Goal: Information Seeking & Learning: Learn about a topic

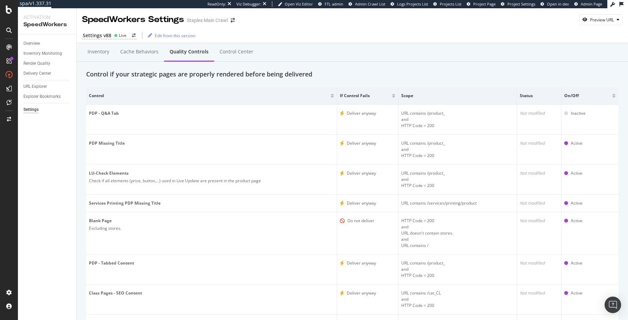
drag, startPoint x: 45, startPoint y: 76, endPoint x: 105, endPoint y: 4, distance: 93.2
drag, startPoint x: 162, startPoint y: 90, endPoint x: 112, endPoint y: 59, distance: 58.7
click at [162, 90] on th "Control" at bounding box center [211, 96] width 251 height 18
click at [94, 55] on div "Inventory" at bounding box center [98, 51] width 22 height 7
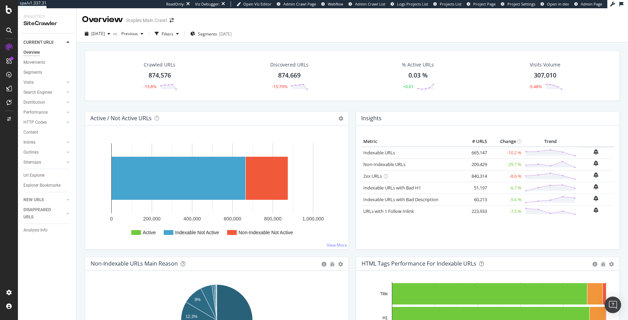
click at [185, 109] on div "Crawled URLs 874,576 -15.8% Discovered URLs 874,669 -15.79% % Active URLs 0.03 …" at bounding box center [351, 81] width 541 height 61
drag, startPoint x: 47, startPoint y: 209, endPoint x: 89, endPoint y: 102, distance: 114.4
click at [47, 209] on div "DISAPPEARED URLS" at bounding box center [40, 213] width 35 height 14
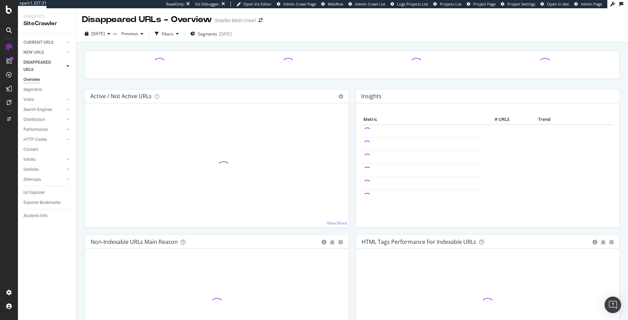
drag, startPoint x: 81, startPoint y: 107, endPoint x: 76, endPoint y: 103, distance: 6.8
click at [81, 107] on div "Active / Not Active URLs Chart (by Value) Chart (by Percentage) Table Expand Ex…" at bounding box center [351, 198] width 551 height 312
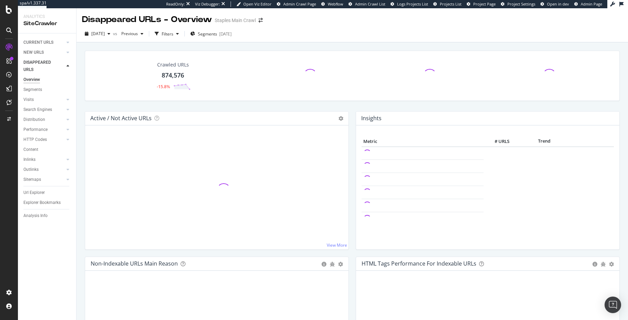
drag, startPoint x: 7, startPoint y: 12, endPoint x: 189, endPoint y: 0, distance: 182.3
click at [0, 0] on div at bounding box center [9, 160] width 18 height 320
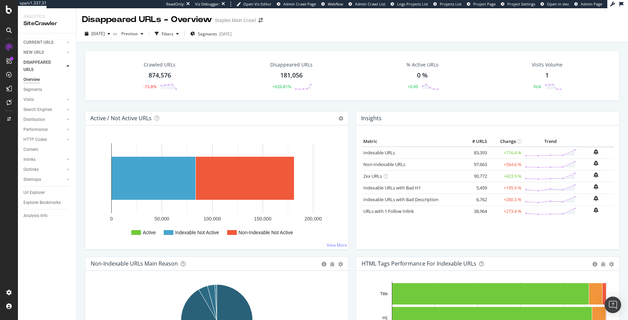
drag, startPoint x: 272, startPoint y: 44, endPoint x: 267, endPoint y: 47, distance: 5.6
click at [272, 44] on div "Crawled URLs 874,576 -15.8% Disappeared URLs 181,056 +626.81% % Active URLs 0 %…" at bounding box center [351, 198] width 551 height 312
click at [53, 41] on link "CURRENT URLS" at bounding box center [43, 42] width 41 height 7
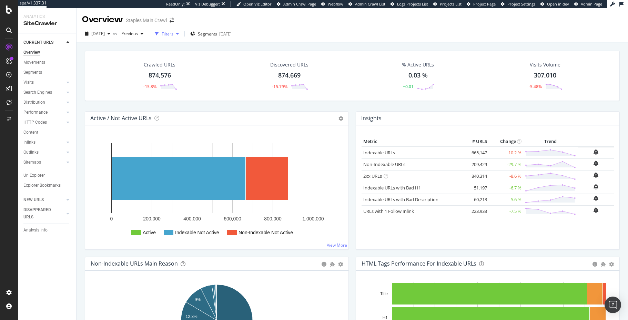
click at [173, 36] on div "Filters" at bounding box center [168, 34] width 12 height 6
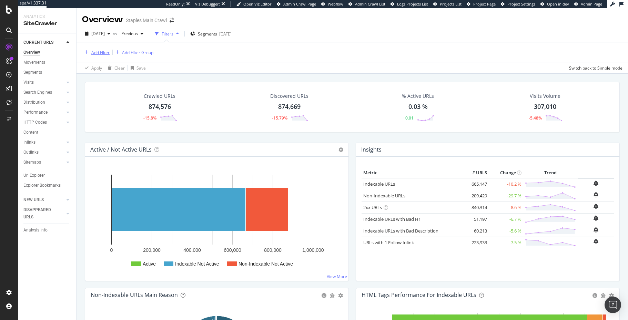
click at [109, 53] on div "Add Filter" at bounding box center [100, 53] width 18 height 6
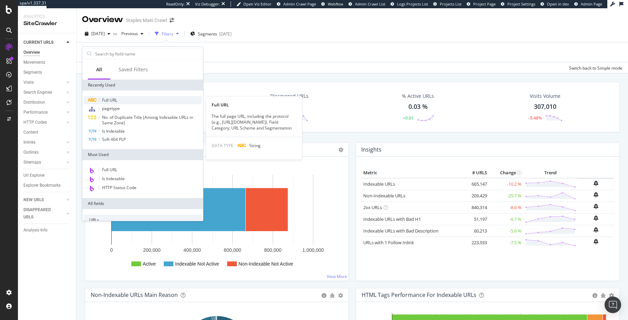
click at [109, 99] on span "Full URL" at bounding box center [109, 100] width 15 height 6
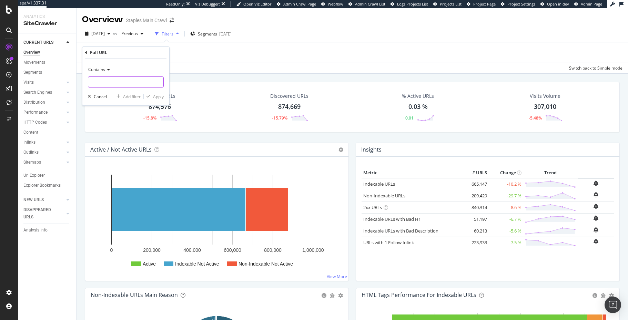
click at [112, 79] on input "text" at bounding box center [125, 81] width 75 height 11
type input "weddings."
click at [152, 97] on div "button" at bounding box center [148, 96] width 9 height 4
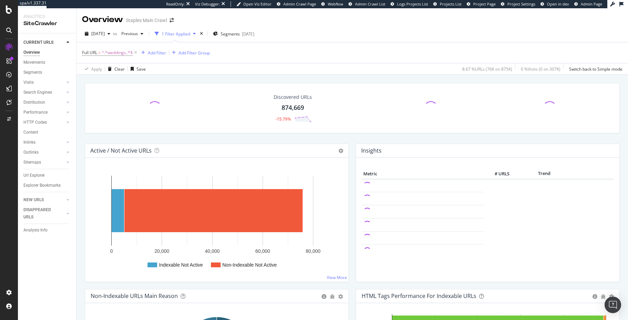
click at [165, 136] on div "Discovered URLs 874,669 -15.79%" at bounding box center [351, 113] width 541 height 61
drag, startPoint x: 140, startPoint y: 80, endPoint x: 139, endPoint y: 72, distance: 7.4
click at [137, 53] on icon at bounding box center [136, 52] width 6 height 7
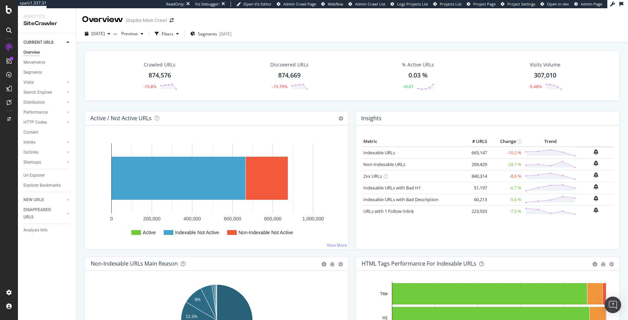
drag, startPoint x: 39, startPoint y: 104, endPoint x: 371, endPoint y: 0, distance: 347.4
drag, startPoint x: 312, startPoint y: 49, endPoint x: 341, endPoint y: 15, distance: 44.7
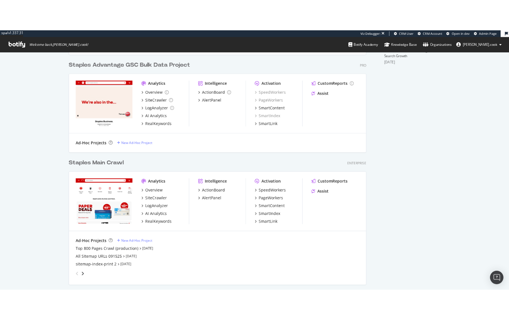
scroll to position [287, 0]
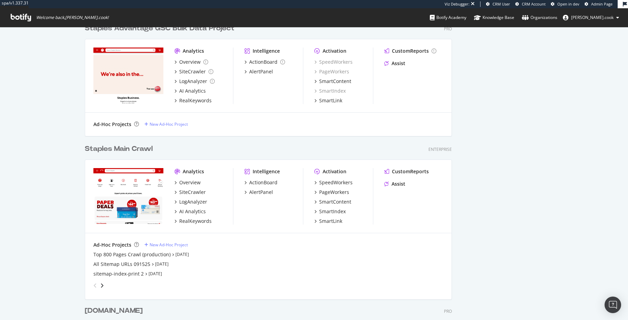
click at [248, 146] on div "Staples Main Crawl Enterprise" at bounding box center [268, 149] width 367 height 10
click at [335, 194] on div "PageWorkers" at bounding box center [334, 192] width 30 height 7
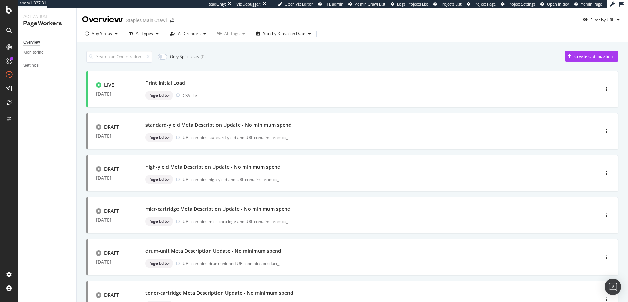
click at [74, 135] on div "Overview Monitoring Settings" at bounding box center [47, 167] width 58 height 269
click at [37, 78] on div "Overview Monitoring Settings" at bounding box center [47, 167] width 58 height 269
click at [34, 66] on div "Settings" at bounding box center [30, 65] width 15 height 7
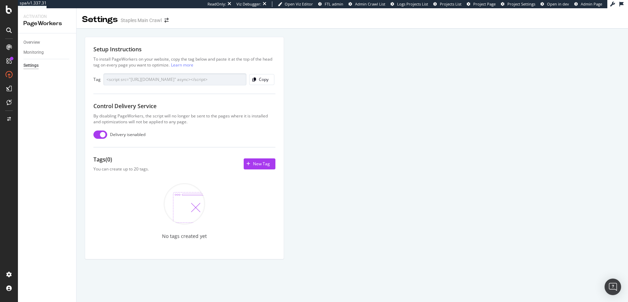
click at [79, 129] on div "Setup Instructions To install PageWorkers on your website, copy the tag below a…" at bounding box center [351, 156] width 551 height 255
drag, startPoint x: 38, startPoint y: 43, endPoint x: 48, endPoint y: 49, distance: 12.5
click at [38, 43] on div "Overview" at bounding box center [31, 42] width 17 height 7
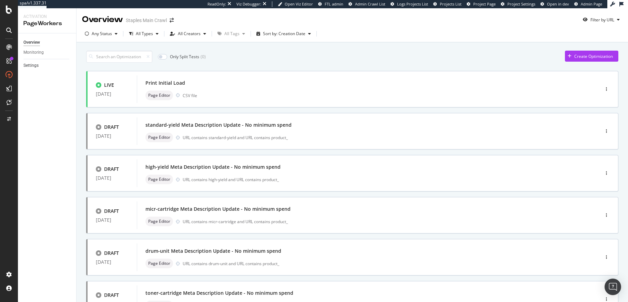
drag, startPoint x: 35, startPoint y: 66, endPoint x: 49, endPoint y: 68, distance: 13.5
click at [35, 66] on div "Settings" at bounding box center [30, 65] width 15 height 7
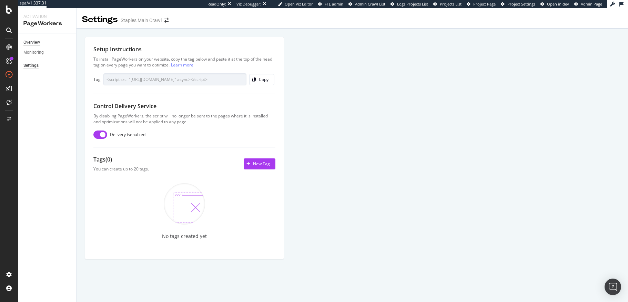
click at [32, 41] on div "Overview" at bounding box center [31, 42] width 17 height 7
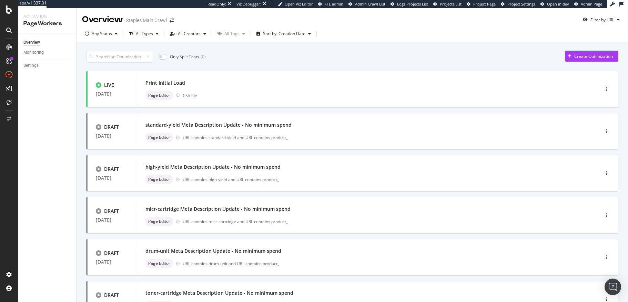
click at [78, 92] on div "Only Split Tests ( 0 ) Create Optimization LIVE 28 Jul. 2025 Print Initial Load…" at bounding box center [351, 286] width 551 height 488
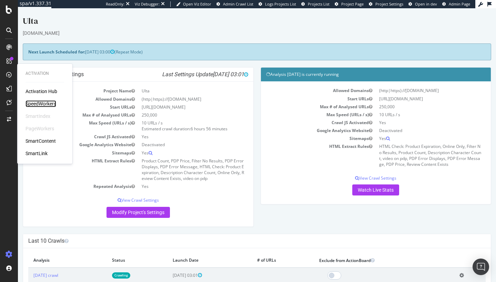
click at [43, 103] on div "SpeedWorkers" at bounding box center [40, 103] width 31 height 7
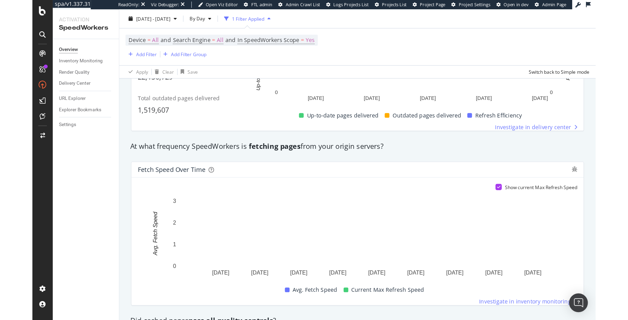
scroll to position [366, 0]
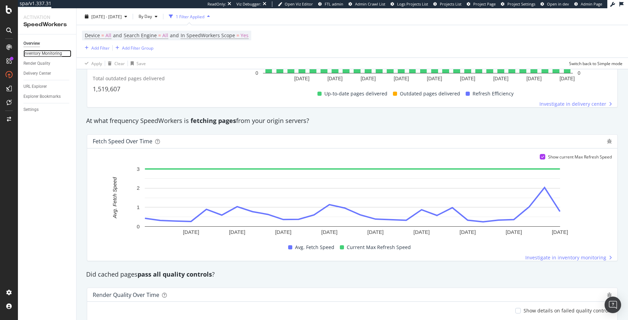
click at [48, 52] on div "Inventory Monitoring" at bounding box center [42, 53] width 39 height 7
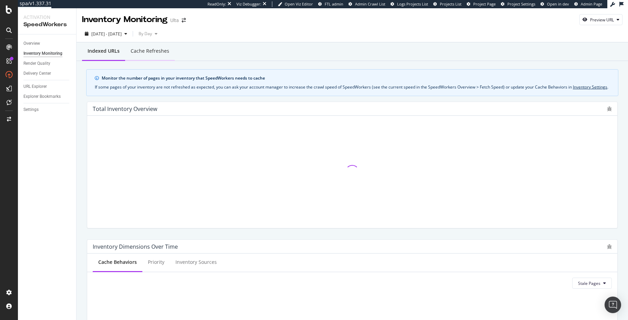
click at [143, 56] on div "Cache refreshes" at bounding box center [150, 51] width 50 height 19
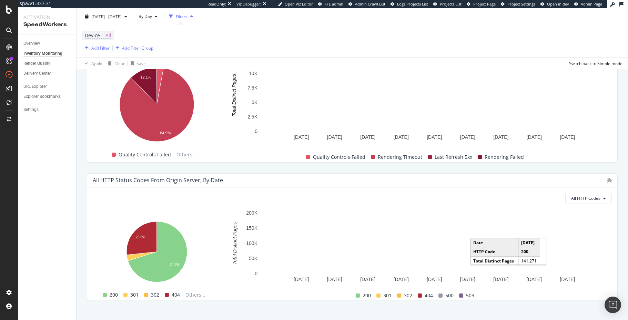
scroll to position [469, 0]
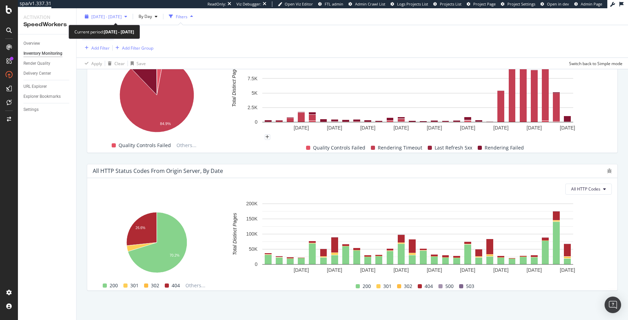
click at [121, 15] on span "[DATE] - [DATE]" at bounding box center [106, 16] width 30 height 6
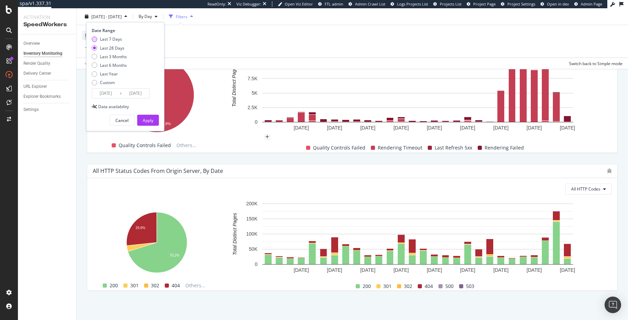
drag, startPoint x: 111, startPoint y: 37, endPoint x: 139, endPoint y: 103, distance: 72.3
click at [111, 37] on div "Last 7 Days" at bounding box center [111, 39] width 22 height 6
type input "2025/09/11"
click at [152, 119] on div "Apply" at bounding box center [148, 120] width 11 height 6
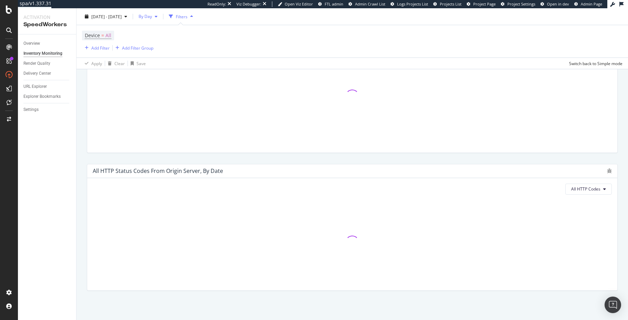
click at [152, 16] on span "By Day" at bounding box center [144, 16] width 16 height 6
click at [166, 32] on span "By Hour" at bounding box center [164, 30] width 18 height 6
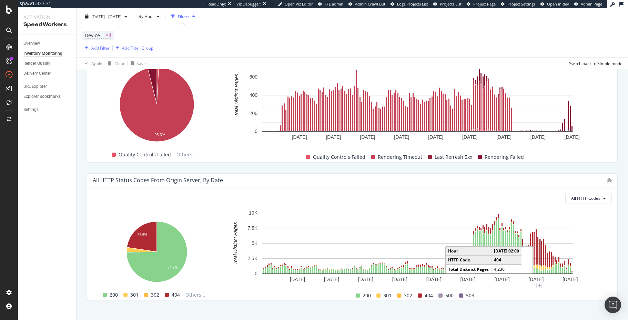
scroll to position [469, 0]
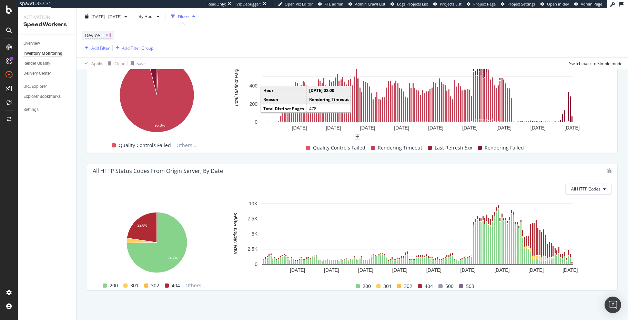
click at [491, 158] on div "All HTTP Status Codes from Origin Server, by Date All HTTP Codes Hold CMD (⌘) w…" at bounding box center [352, 227] width 539 height 138
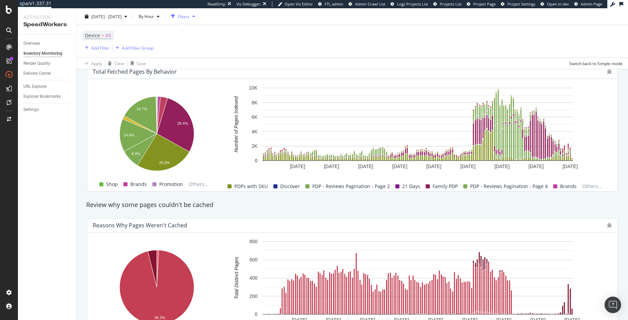
scroll to position [274, 0]
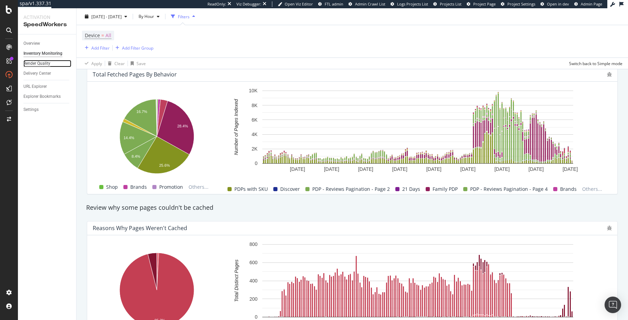
click at [47, 64] on div "Render Quality" at bounding box center [36, 63] width 27 height 7
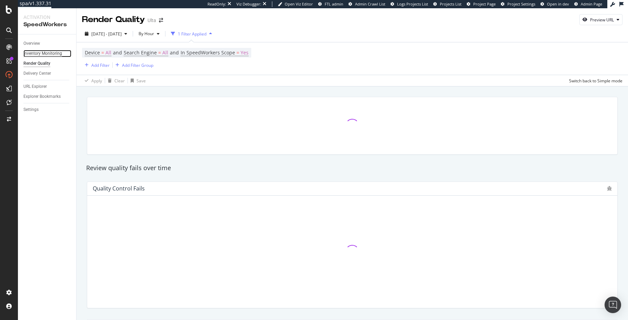
click at [31, 55] on div "Inventory Monitoring" at bounding box center [42, 53] width 39 height 7
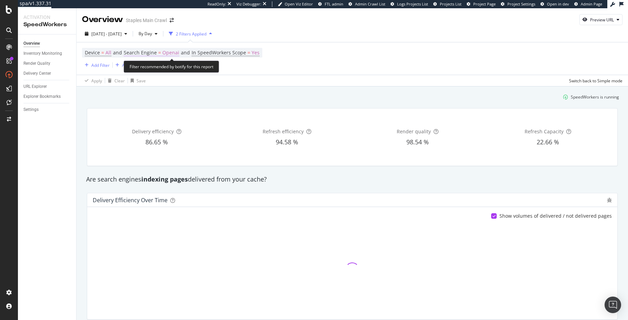
click at [170, 52] on span "Openai" at bounding box center [170, 53] width 17 height 10
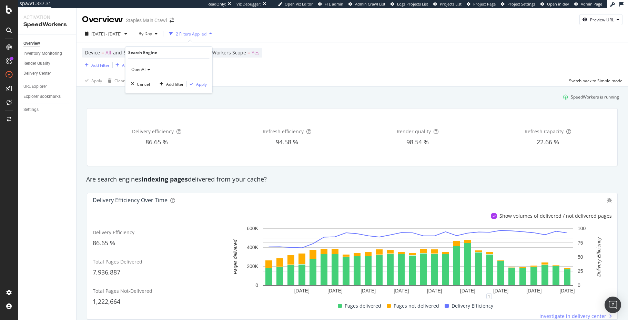
click at [145, 70] on icon at bounding box center [147, 70] width 5 height 4
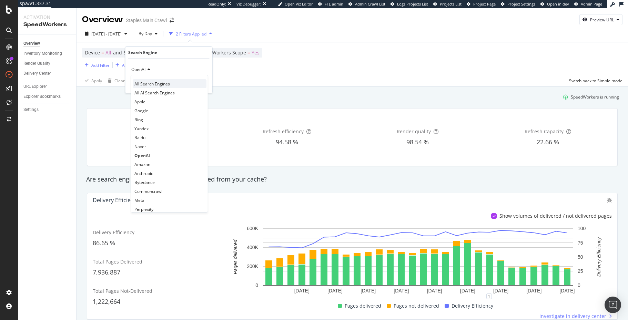
click at [167, 83] on span "All Search Engines" at bounding box center [151, 84] width 35 height 6
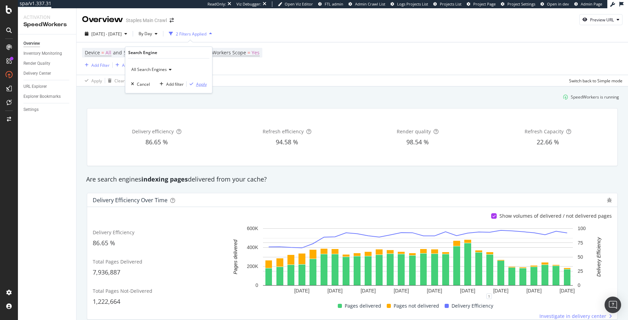
drag, startPoint x: 202, startPoint y: 84, endPoint x: 198, endPoint y: 85, distance: 3.9
click at [202, 84] on div "Apply" at bounding box center [201, 84] width 11 height 6
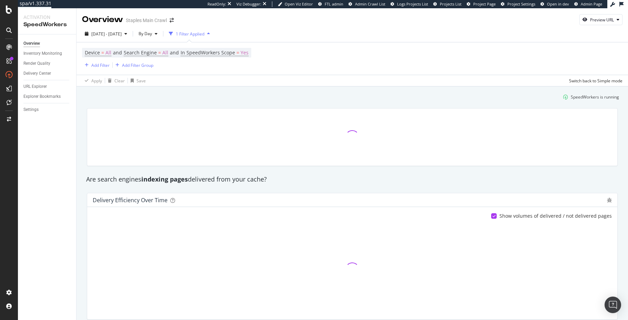
drag, startPoint x: 185, startPoint y: 97, endPoint x: 178, endPoint y: 95, distance: 6.9
click at [185, 97] on div "SpeedWorkers is running" at bounding box center [352, 96] width 539 height 11
drag, startPoint x: 587, startPoint y: 20, endPoint x: 581, endPoint y: 23, distance: 6.0
click at [587, 20] on icon "button" at bounding box center [584, 20] width 5 height 4
click at [118, 106] on div at bounding box center [352, 137] width 539 height 69
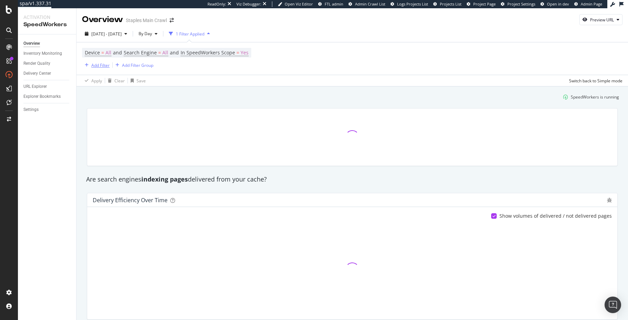
click at [100, 68] on div "Add Filter" at bounding box center [100, 65] width 18 height 6
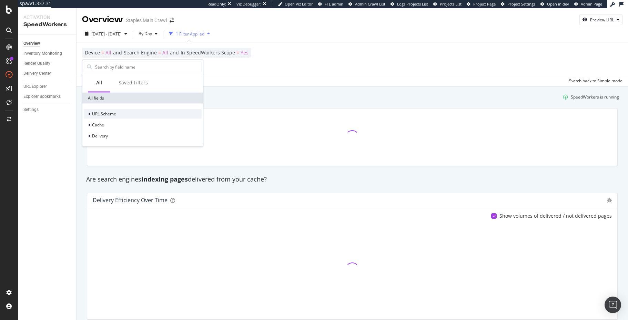
click at [116, 114] on div "URL Scheme" at bounding box center [143, 114] width 118 height 10
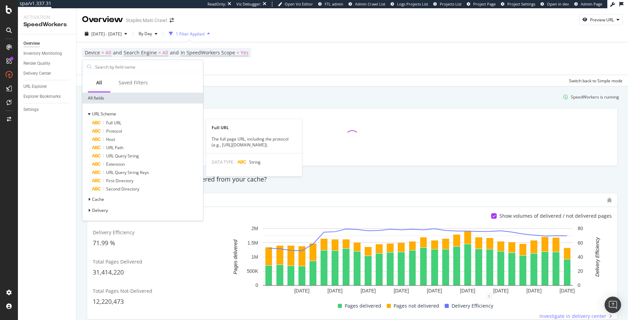
drag, startPoint x: 116, startPoint y: 123, endPoint x: 121, endPoint y: 120, distance: 5.9
click at [116, 123] on span "Full URL" at bounding box center [113, 123] width 15 height 6
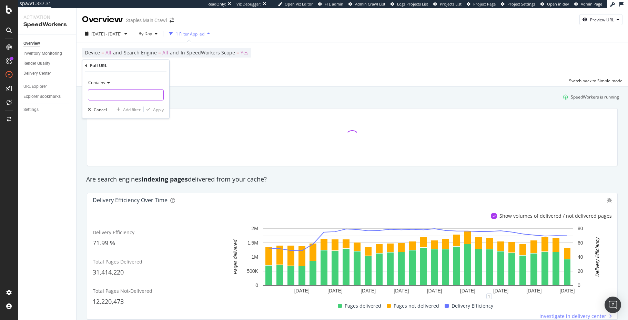
click at [136, 95] on input "text" at bounding box center [125, 95] width 75 height 11
type input "weddings."
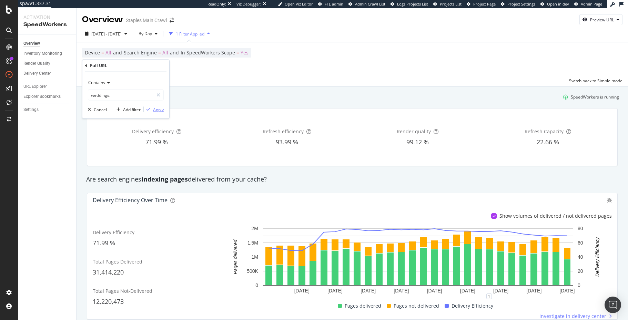
click at [158, 110] on div "Apply" at bounding box center [158, 109] width 11 height 6
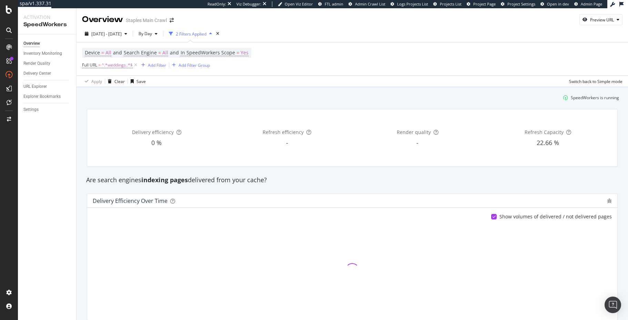
click at [148, 104] on div "Delivery efficiency 0 % Refresh efficiency - Render quality - Refresh Capacity …" at bounding box center [352, 137] width 539 height 69
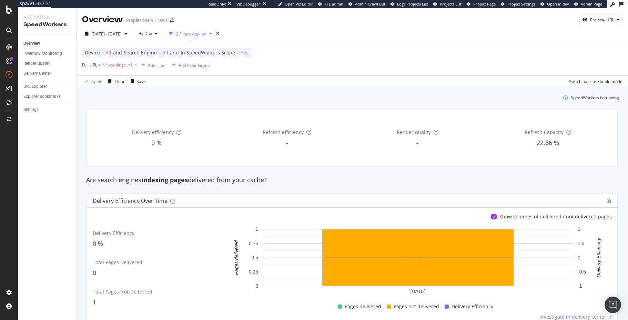
click at [383, 175] on div "Are search engines indexing pages delivered from your cache?" at bounding box center [352, 180] width 539 height 16
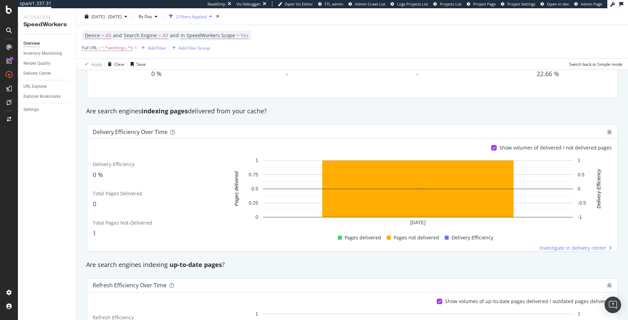
scroll to position [97, 0]
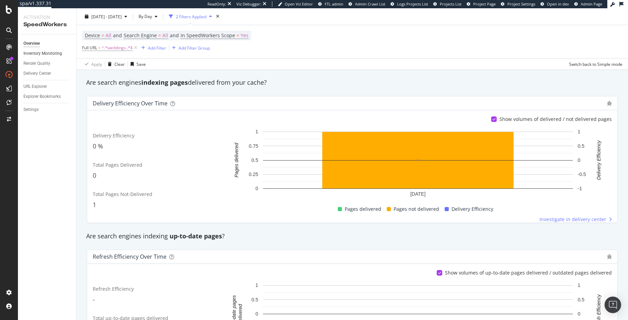
drag, startPoint x: 136, startPoint y: 85, endPoint x: 61, endPoint y: 57, distance: 80.4
click at [136, 85] on div "Are search engines indexing pages delivered from your cache?" at bounding box center [352, 82] width 539 height 9
click at [255, 82] on div "Are search engines indexing pages delivered from your cache?" at bounding box center [352, 82] width 539 height 9
drag, startPoint x: 316, startPoint y: 78, endPoint x: 354, endPoint y: 33, distance: 58.4
click at [317, 78] on div "Are search engines indexing pages delivered from your cache?" at bounding box center [352, 83] width 539 height 16
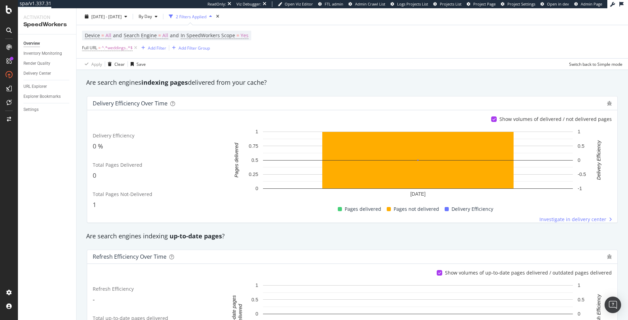
click at [246, 88] on div "Are search engines indexing pages delivered from your cache?" at bounding box center [352, 83] width 539 height 16
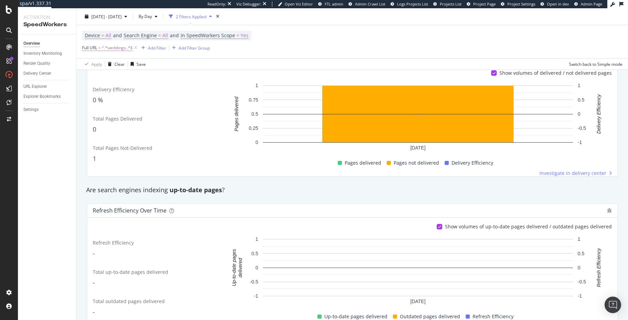
scroll to position [0, 0]
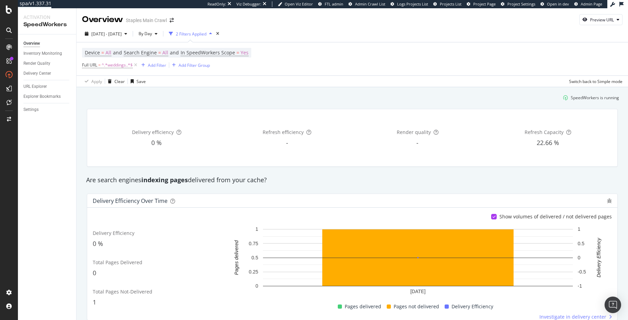
click at [299, 107] on div "Delivery efficiency 0 % Refresh efficiency - Render quality - Refresh Capacity …" at bounding box center [352, 137] width 539 height 69
click at [606, 20] on div "Preview URL" at bounding box center [602, 20] width 24 height 6
drag, startPoint x: 567, startPoint y: 50, endPoint x: 609, endPoint y: 62, distance: 42.9
click at [567, 50] on input "url" at bounding box center [579, 51] width 75 height 12
paste input "[URL][DOMAIN_NAME]"
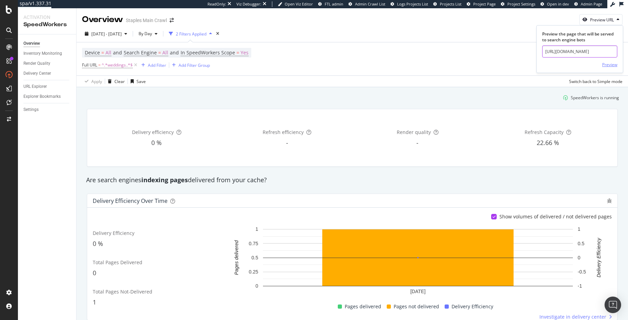
scroll to position [0, 18]
type input "[URL][DOMAIN_NAME]"
click at [608, 65] on div "Preview" at bounding box center [609, 65] width 15 height 6
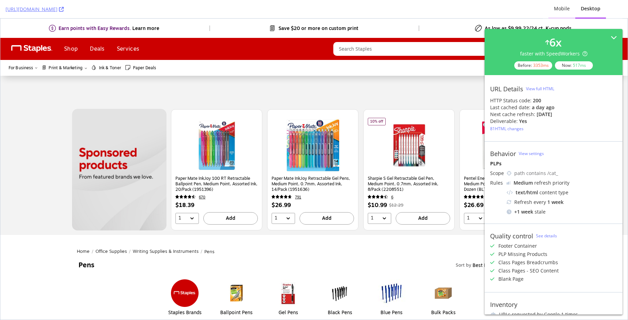
click at [565, 12] on div "Mobile" at bounding box center [562, 8] width 16 height 7
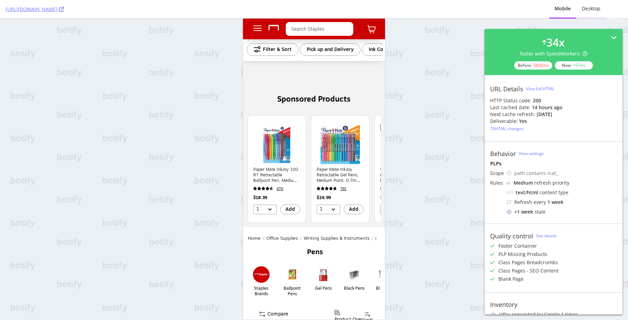
click at [596, 12] on div "Desktop" at bounding box center [591, 9] width 30 height 19
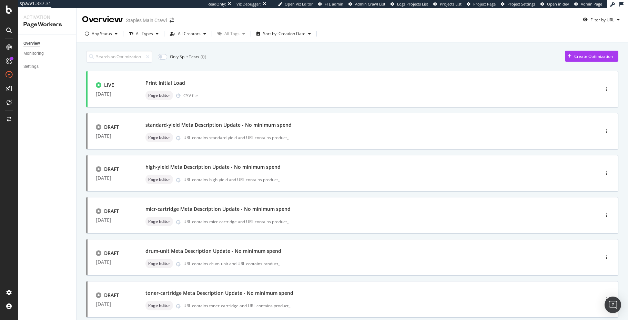
click at [280, 51] on div "Only Split Tests ( 0 ) Create Optimization" at bounding box center [352, 57] width 532 height 12
drag, startPoint x: 267, startPoint y: 53, endPoint x: 260, endPoint y: 55, distance: 7.3
click at [267, 53] on div "Only Split Tests ( 0 ) Create Optimization" at bounding box center [352, 57] width 532 height 12
click at [81, 111] on div "Only Split Tests ( 0 ) Create Optimization LIVE 28 Jul. 2025 Print Initial Load…" at bounding box center [351, 286] width 551 height 488
drag, startPoint x: 66, startPoint y: 132, endPoint x: 31, endPoint y: 83, distance: 59.9
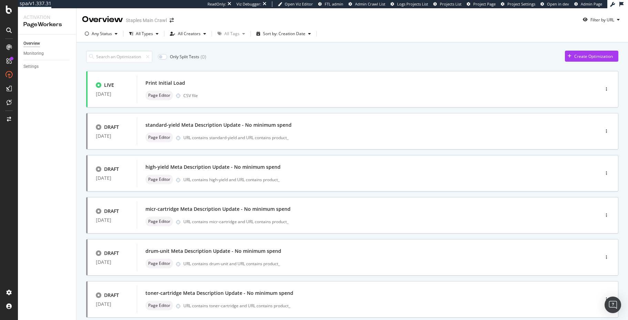
click at [63, 130] on div "Overview Monitoring Settings" at bounding box center [47, 177] width 58 height 286
click at [55, 137] on div "Overview Monitoring Settings" at bounding box center [47, 177] width 58 height 286
click at [44, 74] on div "SiteCrawler" at bounding box center [37, 76] width 24 height 7
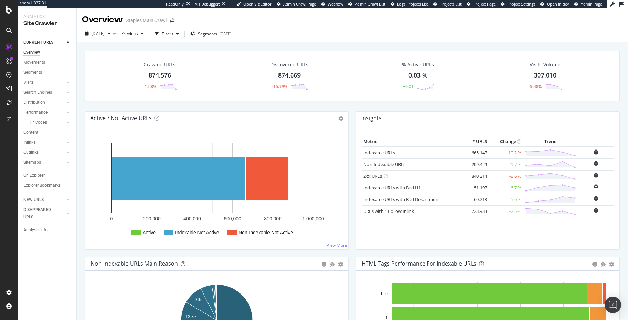
click at [81, 141] on div "Crawled URLs 874,576 -15.8% Discovered URLs 874,669 -15.79% % Active URLs 0.03 …" at bounding box center [351, 198] width 551 height 312
click at [173, 35] on div "Filters" at bounding box center [168, 34] width 12 height 6
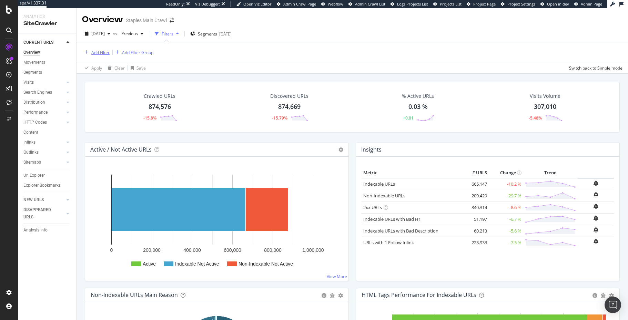
click at [101, 54] on div "Add Filter" at bounding box center [100, 53] width 18 height 6
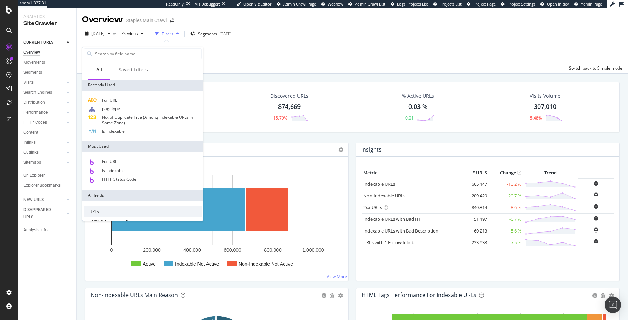
drag, startPoint x: 247, startPoint y: 78, endPoint x: 203, endPoint y: 72, distance: 44.9
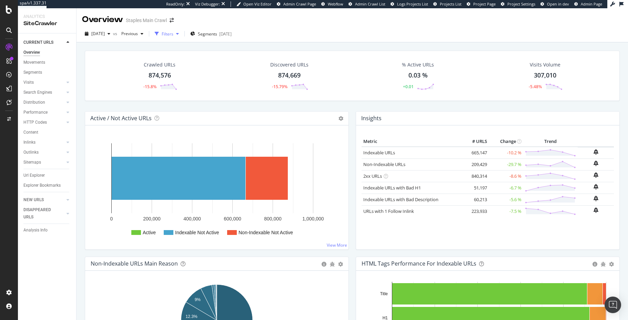
click at [173, 33] on div "Filters" at bounding box center [168, 34] width 12 height 6
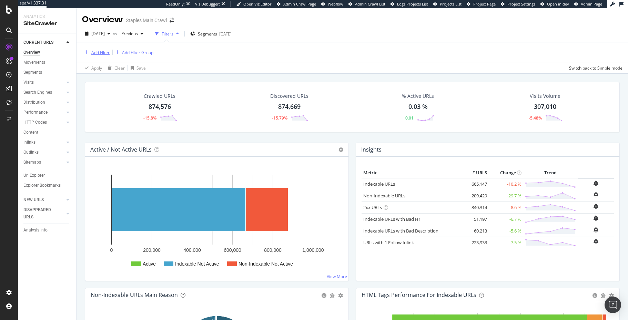
click at [104, 53] on div "Add Filter" at bounding box center [100, 53] width 18 height 6
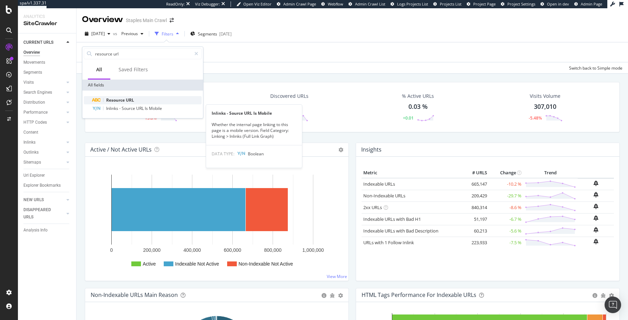
type input "resource url"
click at [122, 103] on span "Resource" at bounding box center [116, 100] width 20 height 6
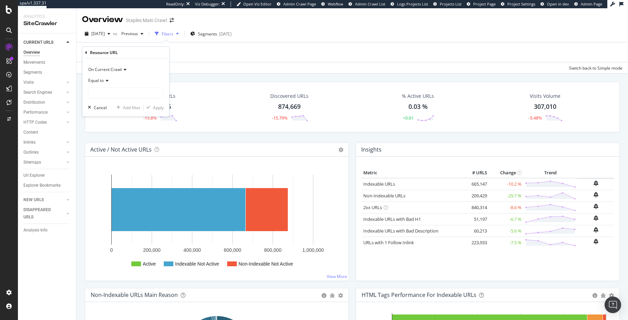
click at [103, 80] on span "Equal to" at bounding box center [96, 81] width 16 height 6
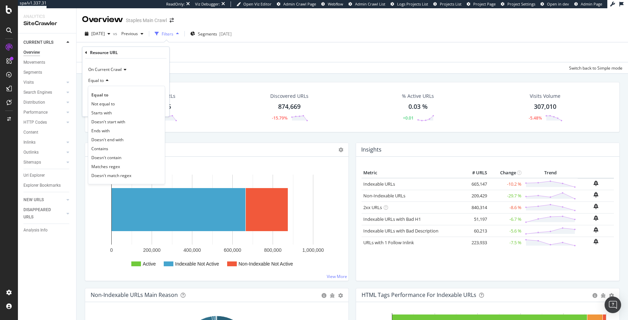
drag, startPoint x: 110, startPoint y: 146, endPoint x: 115, endPoint y: 116, distance: 31.1
click at [110, 146] on div "Contains" at bounding box center [127, 148] width 74 height 9
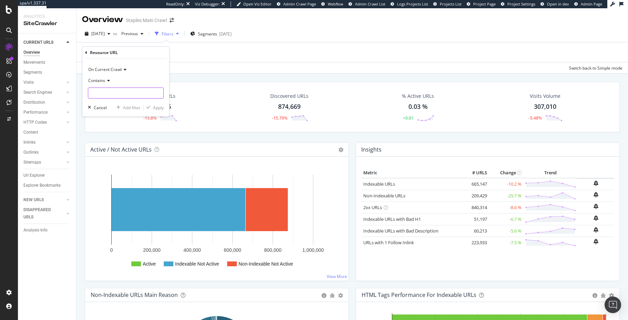
click at [121, 93] on input "text" at bounding box center [125, 92] width 75 height 11
type input "pw.adn"
click at [154, 107] on div "Apply" at bounding box center [158, 108] width 11 height 6
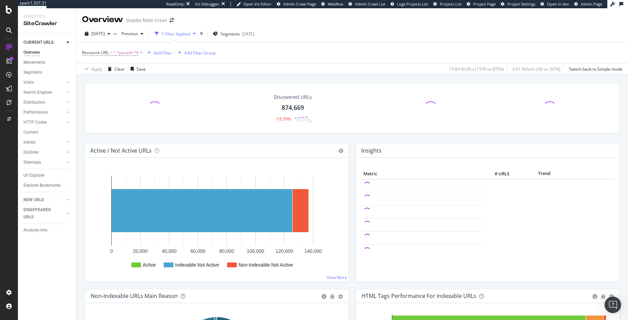
click at [79, 151] on div "Discovered URLs 874,669 -15.79% Active / Not Active URLs Chart (by Value) Chart…" at bounding box center [351, 231] width 551 height 312
click at [80, 155] on div "Crawled URLs 136,869 -1.72% Discovered URLs 874,669 -15.79% % Active URLs 0 % +…" at bounding box center [351, 231] width 551 height 312
drag, startPoint x: 126, startPoint y: 141, endPoint x: 49, endPoint y: 168, distance: 82.0
click at [125, 141] on div "Crawled URLs 136,869 -1.72% Discovered URLs 874,669 -15.79% % Active URLs 0 % +…" at bounding box center [351, 113] width 541 height 61
click at [122, 54] on span "^.*pw.adn.*$" at bounding box center [125, 53] width 25 height 10
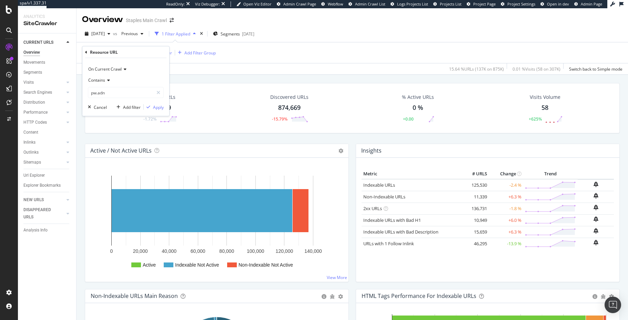
click at [104, 81] on span "Contains" at bounding box center [96, 80] width 17 height 6
click at [109, 158] on span "Doesn't contain" at bounding box center [106, 157] width 30 height 6
click at [157, 105] on div "Apply" at bounding box center [158, 107] width 11 height 6
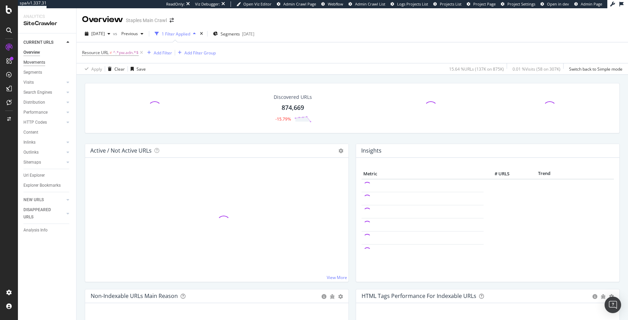
click at [41, 63] on div "Movements" at bounding box center [34, 62] width 22 height 7
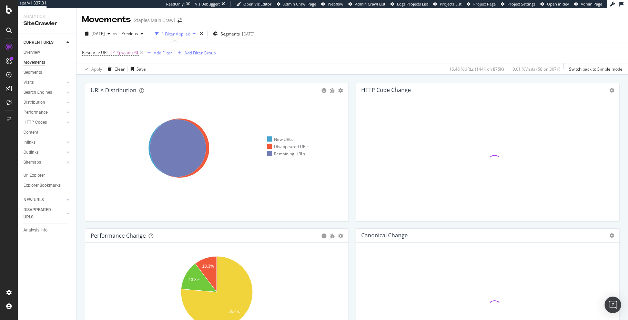
drag, startPoint x: 78, startPoint y: 142, endPoint x: 50, endPoint y: 87, distance: 60.9
click at [78, 141] on div "URLs Distribution Venn Table Export as CSV Add to Custom Report Hold CMD (⌘) wh…" at bounding box center [351, 231] width 551 height 312
click at [33, 75] on div "Segments" at bounding box center [32, 72] width 19 height 7
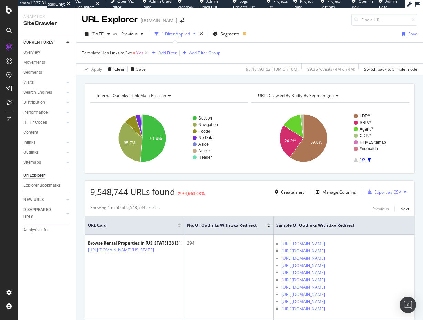
drag, startPoint x: 116, startPoint y: 69, endPoint x: 106, endPoint y: 56, distance: 15.7
click at [116, 69] on div "Clear" at bounding box center [119, 69] width 10 height 6
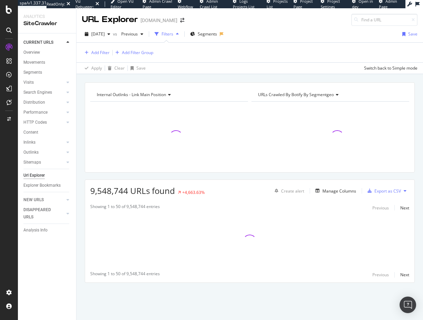
click at [170, 94] on icon at bounding box center [168, 95] width 5 height 4
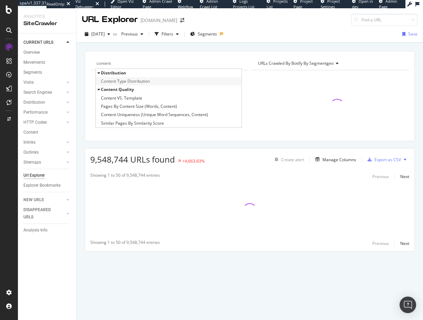
type input "content"
click at [141, 82] on span "Content Type Distribution" at bounding box center [125, 81] width 49 height 7
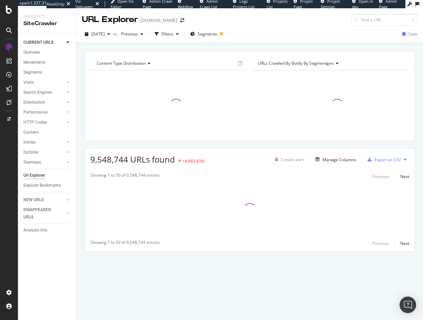
click at [82, 108] on div "Content Type Distribution Chart (by Value) Table Expand Export as CSV Export as…" at bounding box center [249, 163] width 347 height 225
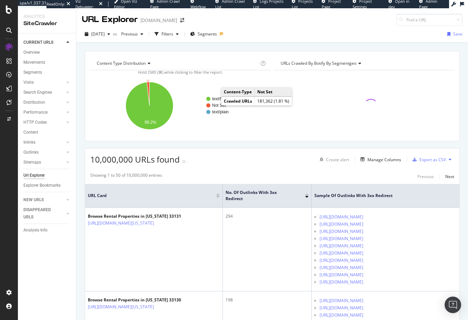
drag, startPoint x: 215, startPoint y: 106, endPoint x: 208, endPoint y: 81, distance: 26.4
click at [215, 106] on text "Not Set" at bounding box center [219, 105] width 14 height 5
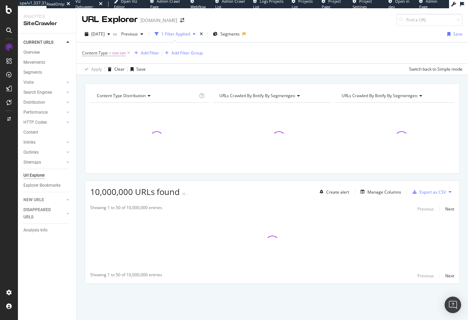
click at [200, 79] on div "Content Type Distribution Chart (by Value) Table Expand Export as CSV Export as…" at bounding box center [272, 83] width 392 height 17
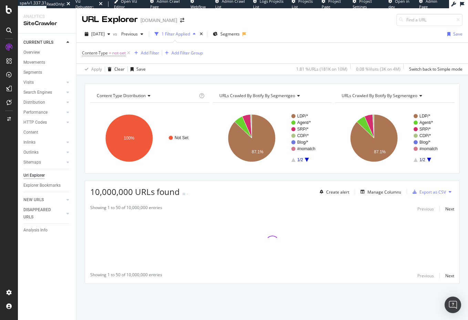
click at [200, 81] on div "Content Type Distribution Chart (by Value) Table Expand Export as CSV Export as…" at bounding box center [272, 83] width 392 height 17
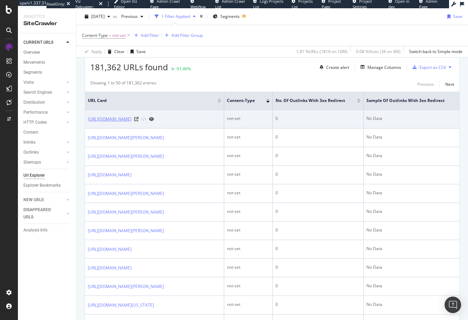
scroll to position [168, 0]
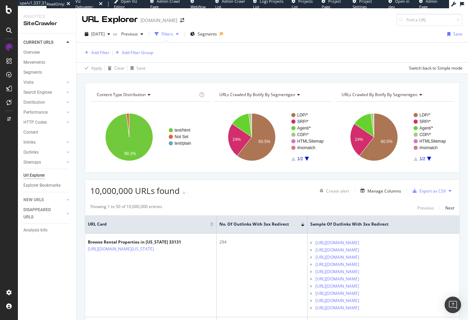
drag, startPoint x: 41, startPoint y: 256, endPoint x: 251, endPoint y: 0, distance: 330.4
drag, startPoint x: 40, startPoint y: 51, endPoint x: 115, endPoint y: 4, distance: 89.1
click at [0, 0] on div "spa/v1.337.31 ReadOnly: Viz Debugger: Open Viz Editor Admin Crawl Page Webflow …" at bounding box center [234, 160] width 468 height 320
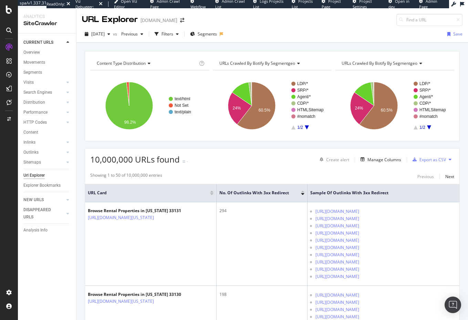
click at [187, 45] on div "Content Type Distribution Chart (by Value) Table Expand Export as CSV Export as…" at bounding box center [272, 51] width 392 height 17
click at [187, 47] on div "Content Type Distribution Chart (by Value) Table Expand Export as CSV Export as…" at bounding box center [272, 51] width 392 height 17
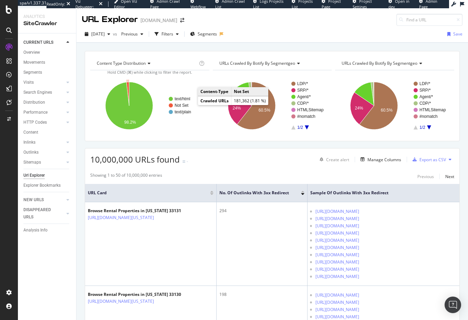
click at [184, 105] on text "Not Set" at bounding box center [182, 105] width 14 height 5
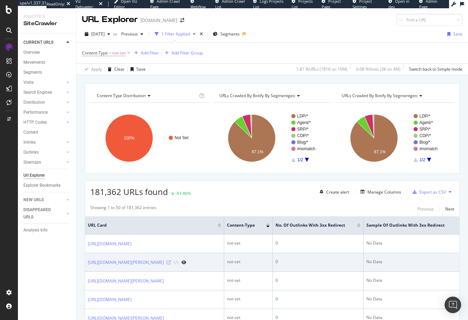
click at [171, 264] on icon at bounding box center [169, 262] width 4 height 4
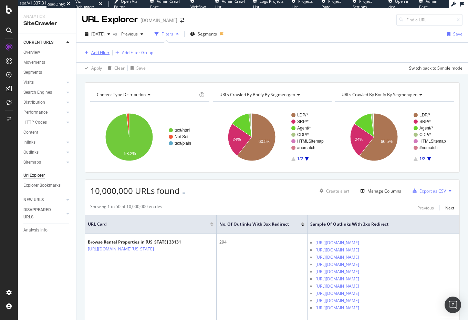
click at [96, 54] on div "Add Filter" at bounding box center [100, 53] width 18 height 6
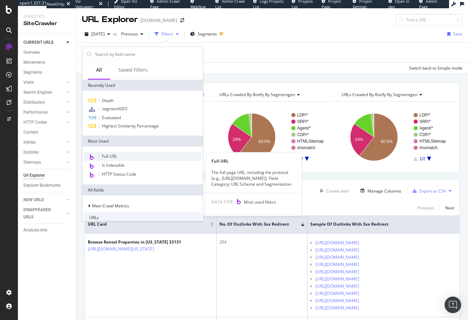
click at [125, 156] on div "Full URL" at bounding box center [143, 156] width 118 height 9
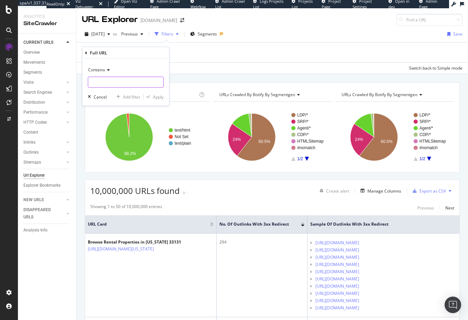
click at [123, 84] on input "text" at bounding box center [125, 82] width 75 height 11
type input "new-homes"
click at [164, 99] on div "Contains new-homes Cancel Add filter Apply" at bounding box center [125, 82] width 87 height 47
click at [159, 98] on div "Apply" at bounding box center [158, 97] width 11 height 6
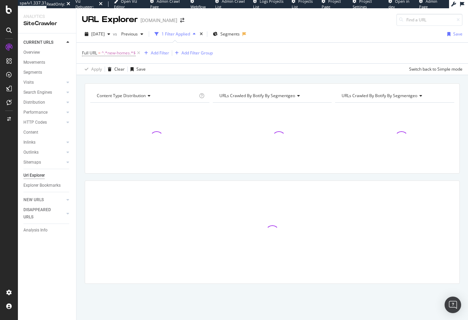
click at [169, 78] on div "Content Type Distribution Chart (by Value) Table Expand Export as CSV Export as…" at bounding box center [272, 83] width 392 height 17
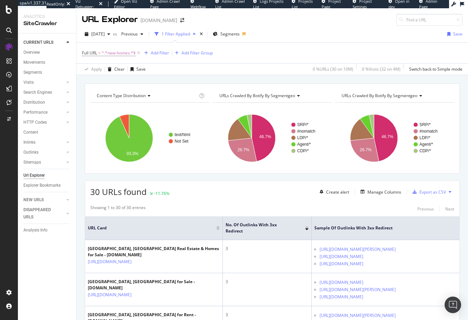
click at [234, 205] on div "Showing 1 to 30 of 30 entries Previous Next" at bounding box center [272, 209] width 374 height 8
click at [105, 32] on span "2025 Jun. 1st" at bounding box center [97, 34] width 13 height 6
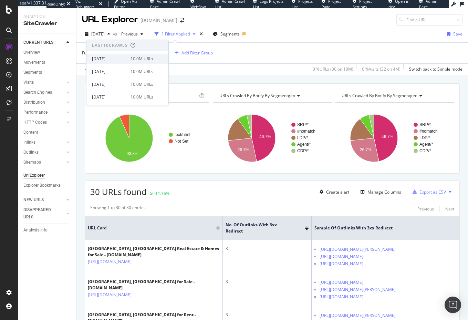
click at [118, 60] on div "2025 Aug. 24th" at bounding box center [109, 59] width 34 height 6
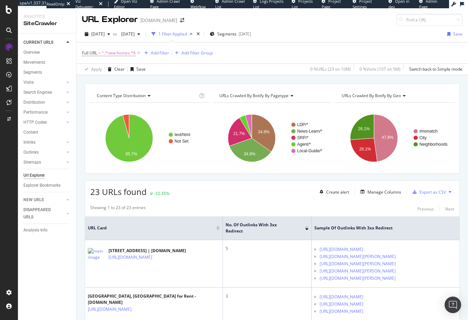
drag, startPoint x: 232, startPoint y: 75, endPoint x: 189, endPoint y: 83, distance: 43.0
click at [230, 76] on div "Content Type Distribution Chart (by Value) Table Expand Export as CSV Export as…" at bounding box center [272, 83] width 392 height 17
drag, startPoint x: 193, startPoint y: 83, endPoint x: 141, endPoint y: 52, distance: 60.8
click at [193, 83] on div "Content Type Distribution Chart (by Value) Table Expand Export as CSV Export as…" at bounding box center [272, 83] width 392 height 17
click at [105, 35] on span "2025 Aug. 24th" at bounding box center [97, 34] width 13 height 6
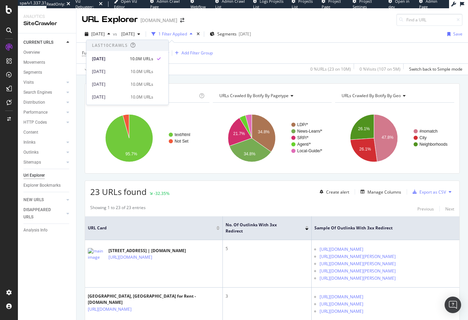
click at [202, 77] on div "Content Type Distribution Chart (by Value) Table Expand Export as CSV Export as…" at bounding box center [272, 83] width 392 height 17
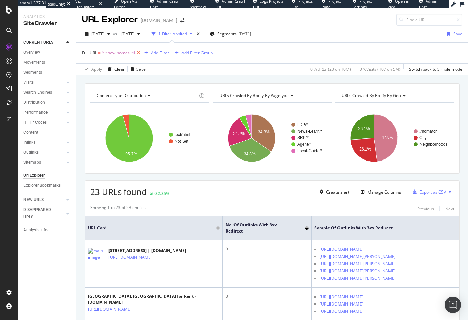
click at [139, 53] on icon at bounding box center [139, 53] width 6 height 7
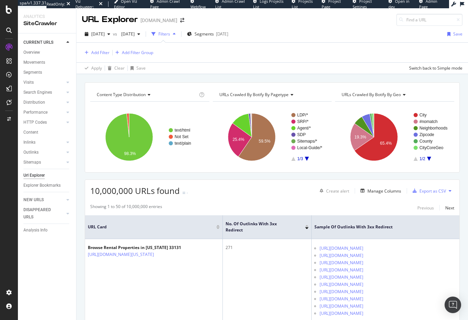
click at [285, 77] on div "Content Type Distribution Chart (by Value) Table Expand Export as CSV Export as…" at bounding box center [272, 82] width 392 height 17
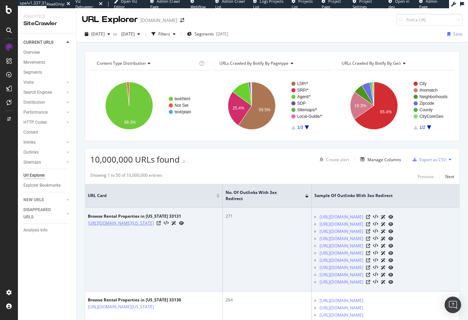
click at [154, 220] on link "https://www.homes.com/sitemap/rentals/florida/33131/" at bounding box center [121, 223] width 66 height 7
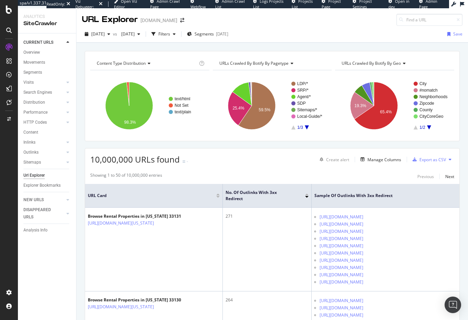
click at [190, 47] on div "Content Type Distribution Chart (by Value) Table Expand Export as CSV Export as…" at bounding box center [272, 51] width 392 height 17
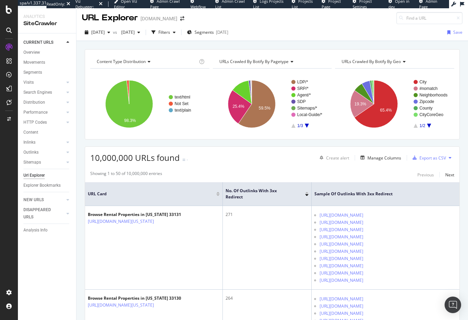
drag, startPoint x: 178, startPoint y: 130, endPoint x: 180, endPoint y: 121, distance: 8.7
click at [178, 128] on rect "A chart." at bounding box center [149, 104] width 119 height 60
click at [181, 103] on text "Not Set" at bounding box center [182, 103] width 14 height 5
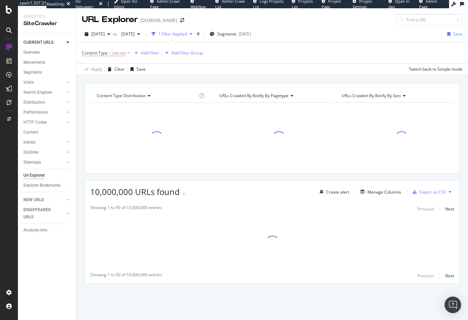
click at [202, 80] on div "Content Type Distribution Chart (by Value) Table Expand Export as CSV Export as…" at bounding box center [272, 83] width 392 height 17
click at [268, 98] on span "URLs Crawled By Botify By pagetype" at bounding box center [253, 96] width 69 height 6
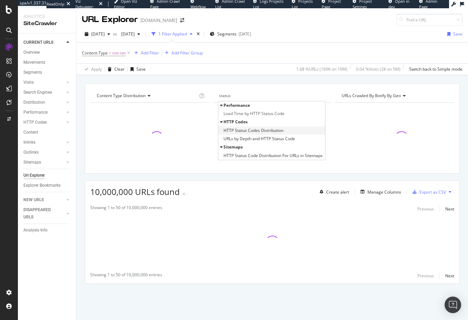
type input "status"
click at [277, 128] on span "HTTP Status Codes Distribution" at bounding box center [254, 130] width 60 height 7
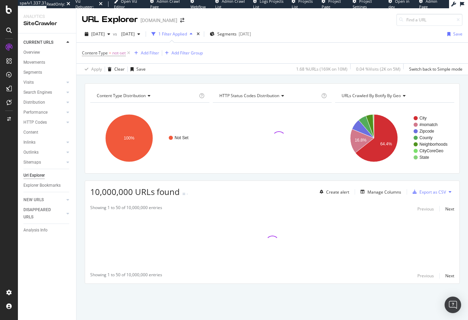
click at [277, 79] on div "Content Type Distribution Chart (by Value) Table Expand Export as CSV Export as…" at bounding box center [272, 83] width 392 height 17
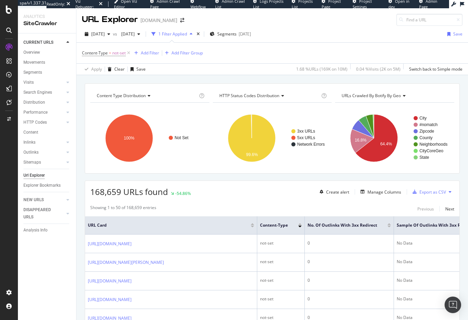
click at [183, 79] on div "Content Type Distribution Chart (by Value) Table Expand Export as CSV Export as…" at bounding box center [272, 83] width 392 height 17
click at [154, 56] on div "Add Filter" at bounding box center [150, 53] width 18 height 6
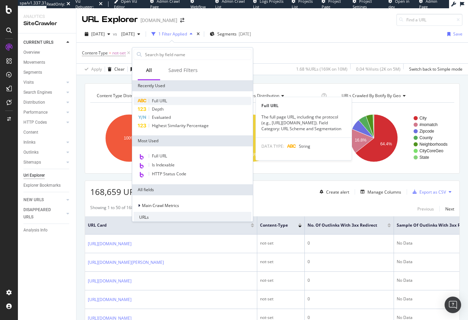
click at [169, 102] on div "Full URL" at bounding box center [193, 101] width 118 height 8
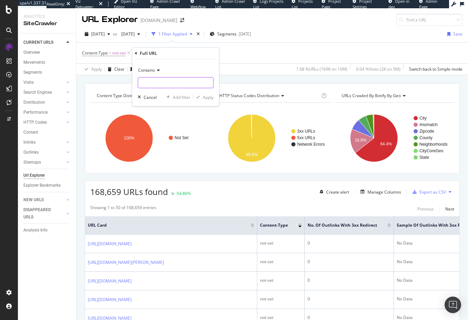
click at [169, 81] on input "text" at bounding box center [175, 82] width 75 height 11
type input "services"
click at [207, 97] on div "Apply" at bounding box center [208, 97] width 11 height 6
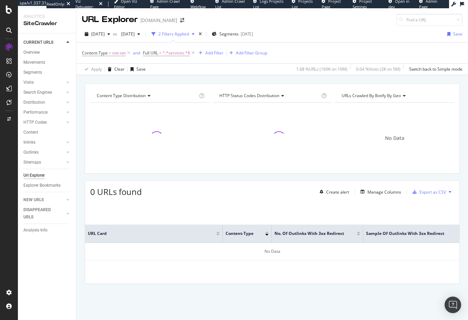
click at [81, 126] on div "Content Type Distribution Chart (by Value) Table Expand Export as CSV Export as…" at bounding box center [272, 195] width 392 height 225
drag, startPoint x: 141, startPoint y: 81, endPoint x: 124, endPoint y: 73, distance: 18.8
click at [141, 81] on div "Content Type Distribution Chart (by Value) Table Expand Export as CSV Export as…" at bounding box center [272, 83] width 392 height 17
drag, startPoint x: 123, startPoint y: 72, endPoint x: 235, endPoint y: 30, distance: 119.9
click at [123, 72] on div "Clear" at bounding box center [119, 69] width 10 height 6
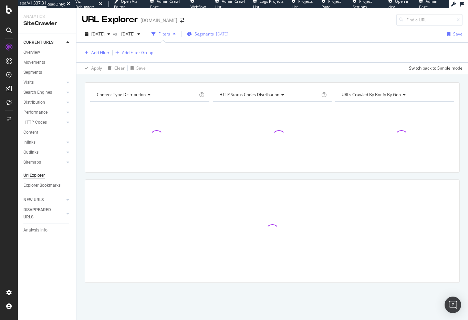
click at [228, 37] on div "Segments 2025-09-16" at bounding box center [207, 34] width 41 height 10
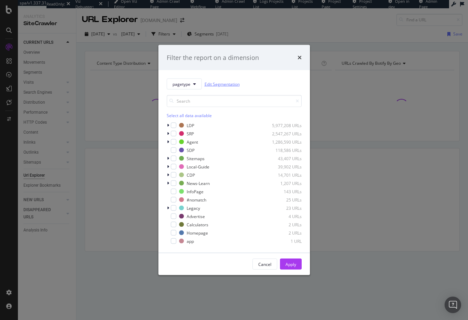
drag, startPoint x: 220, startPoint y: 88, endPoint x: 223, endPoint y: 85, distance: 3.9
click at [220, 87] on div "pagetype Edit Segmentation" at bounding box center [234, 84] width 135 height 11
click at [223, 85] on link "Edit Segmentation" at bounding box center [222, 83] width 35 height 7
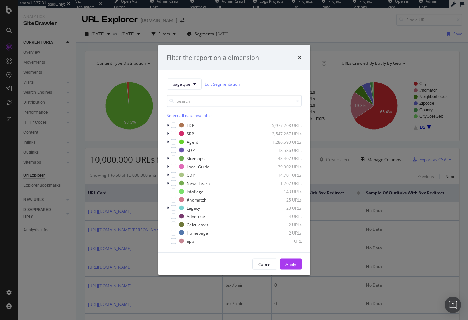
click at [227, 72] on div "pagetype Edit Segmentation Select all data available LDP 5,977,208 URLs SRP 2,5…" at bounding box center [234, 161] width 152 height 183
click at [302, 56] on div "Filter the report on a dimension" at bounding box center [234, 57] width 152 height 25
click at [299, 58] on icon "times" at bounding box center [300, 58] width 4 height 6
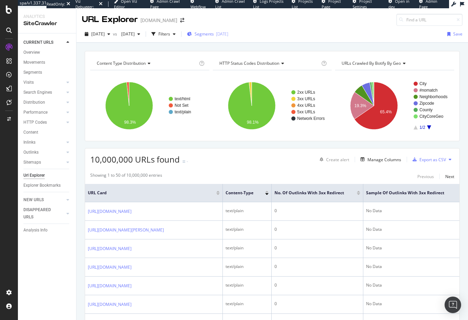
click at [222, 35] on div "Segments 2025-09-16" at bounding box center [207, 34] width 41 height 6
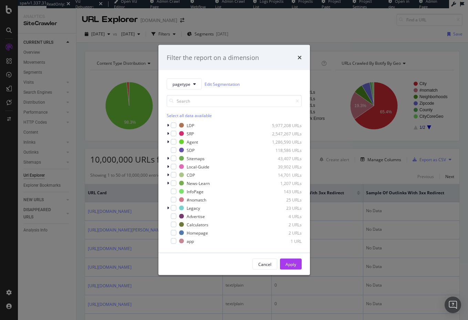
click at [196, 260] on div "Cancel Apply" at bounding box center [234, 264] width 135 height 11
click at [265, 266] on div "Cancel" at bounding box center [264, 264] width 13 height 6
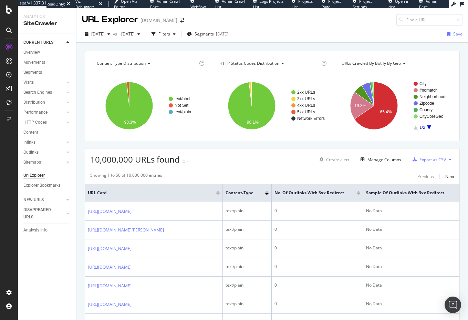
drag, startPoint x: 47, startPoint y: 89, endPoint x: 191, endPoint y: 2, distance: 168.5
drag, startPoint x: 225, startPoint y: 157, endPoint x: 221, endPoint y: 156, distance: 4.4
click at [225, 157] on div "10,000,000 URLs found - Create alert Manage Columns Export as CSV" at bounding box center [272, 156] width 374 height 17
click at [385, 159] on div "Manage Columns" at bounding box center [385, 160] width 34 height 6
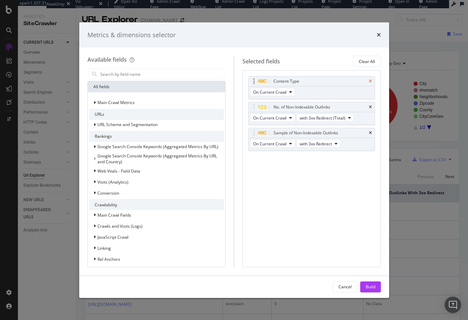
click at [370, 81] on icon "times" at bounding box center [370, 81] width 3 height 4
click at [370, 105] on icon "times" at bounding box center [370, 107] width 3 height 4
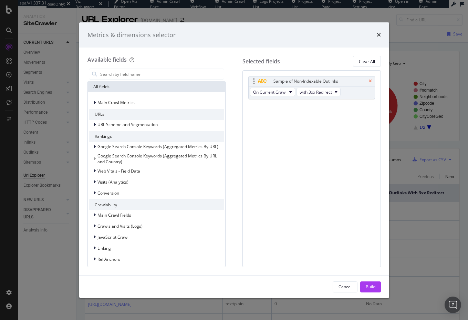
click at [370, 81] on icon "times" at bounding box center [370, 81] width 3 height 4
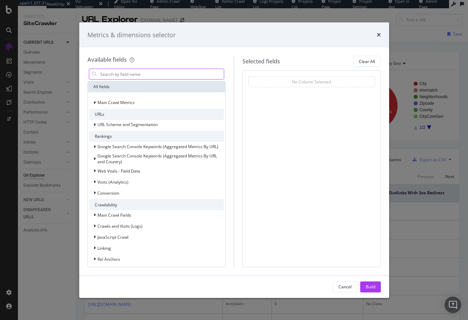
click at [157, 76] on input "modal" at bounding box center [162, 74] width 125 height 10
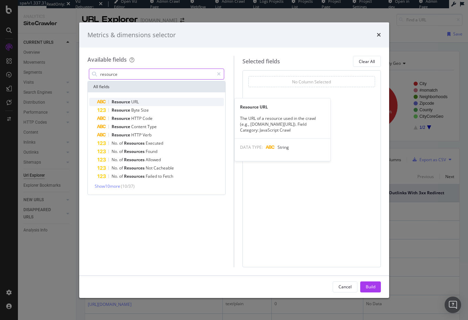
type input "resource"
click at [157, 100] on div "Resource URL" at bounding box center [160, 102] width 127 height 8
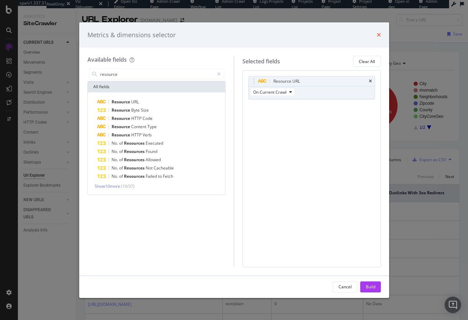
click at [378, 34] on icon "times" at bounding box center [379, 35] width 4 height 6
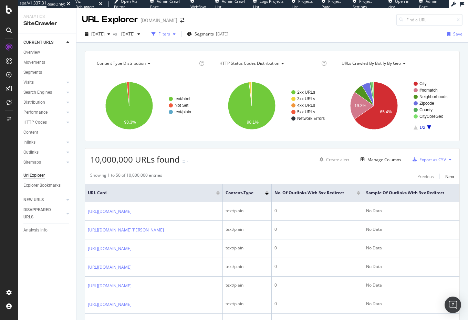
drag, startPoint x: 204, startPoint y: 47, endPoint x: 198, endPoint y: 35, distance: 13.3
click at [204, 47] on div "Content Type Distribution Chart (by Value) Table Expand Export as CSV Export as…" at bounding box center [272, 51] width 392 height 17
click at [170, 34] on div "Filters" at bounding box center [164, 34] width 12 height 6
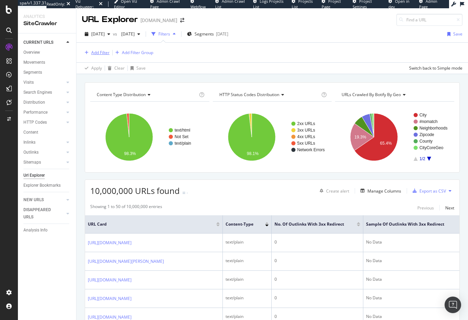
click at [96, 52] on div "Add Filter" at bounding box center [100, 53] width 18 height 6
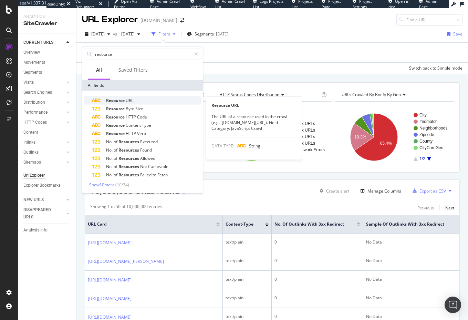
type input "resource"
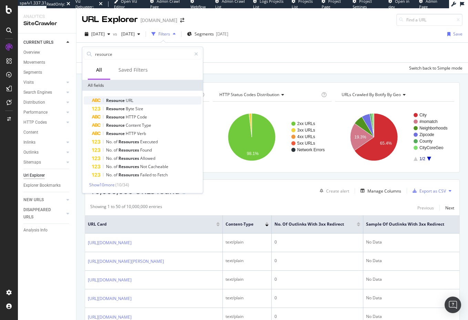
click at [134, 98] on div "Resource URL" at bounding box center [147, 100] width 110 height 8
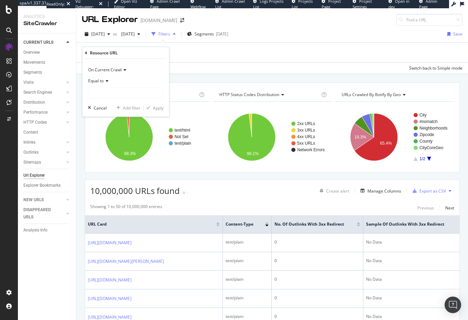
click at [106, 81] on icon at bounding box center [106, 81] width 5 height 4
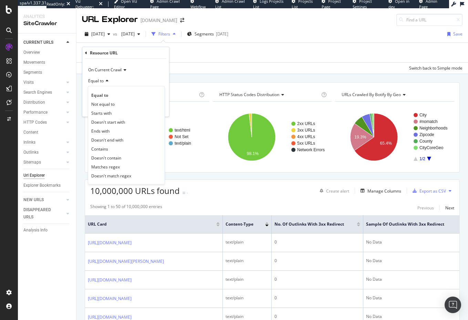
click at [153, 52] on div "Resource URL" at bounding box center [125, 53] width 81 height 12
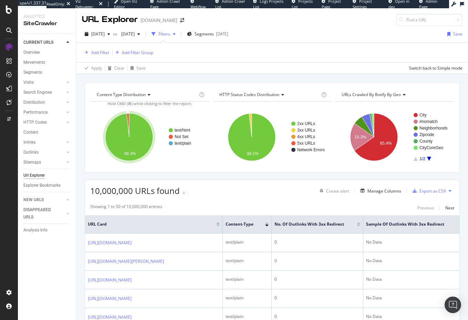
click at [214, 77] on div "Content Type Distribution Chart (by Value) Table Expand Export as CSV Export as…" at bounding box center [272, 82] width 392 height 17
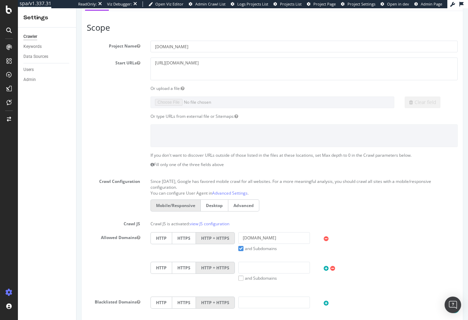
scroll to position [122, 0]
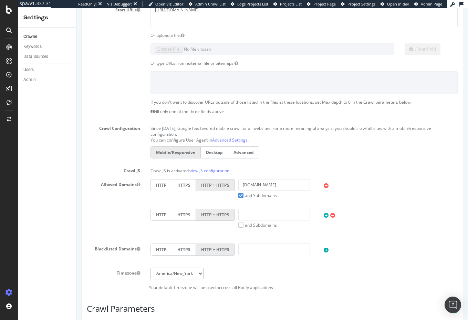
click at [68, 132] on div "Crawler Keywords Data Sources Users Admin" at bounding box center [47, 174] width 58 height 292
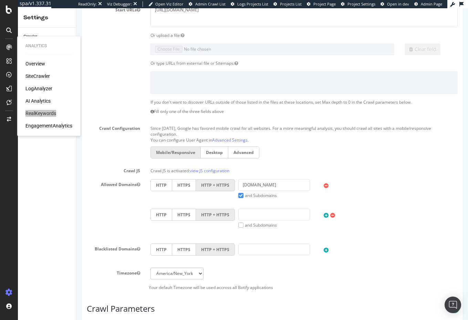
click at [0, 0] on div "Analytics Overview SiteCrawler LogAnalyzer AI Analytics RealKeywords Engagement…" at bounding box center [9, 160] width 18 height 320
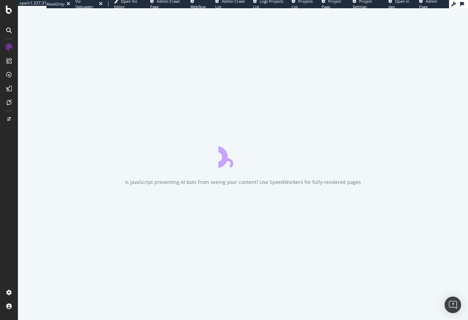
click at [15, 155] on div at bounding box center [9, 164] width 17 height 245
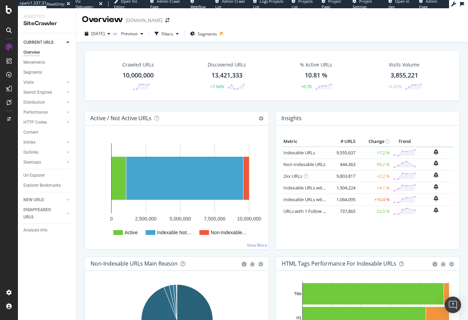
drag, startPoint x: 52, startPoint y: 115, endPoint x: 162, endPoint y: 1, distance: 158.4
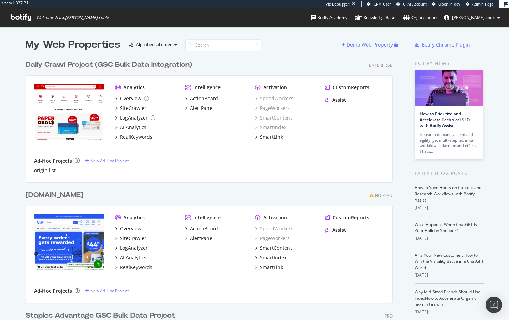
scroll to position [320, 509]
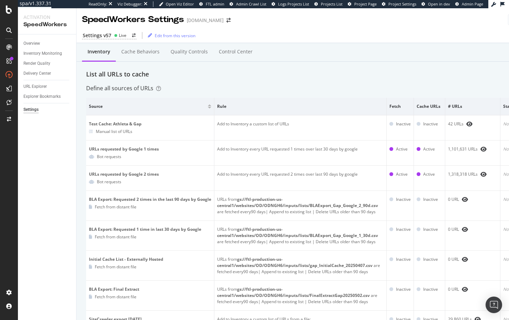
click at [209, 91] on div "Define all sources of URLs" at bounding box center [316, 88] width 461 height 8
click at [250, 48] on div "Control Center" at bounding box center [235, 52] width 45 height 19
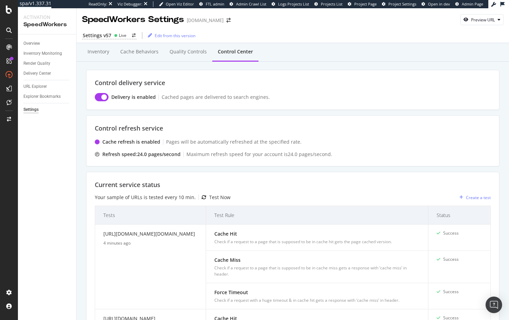
click at [245, 70] on div "Control delivery service Delivery is enabled Cached pages are delivered to sear…" at bounding box center [292, 90] width 413 height 40
click at [251, 69] on div "Inventory Cache behaviors Quality Controls Control Center" at bounding box center [292, 59] width 413 height 22
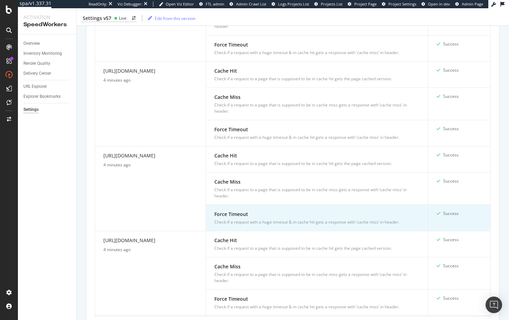
scroll to position [573, 0]
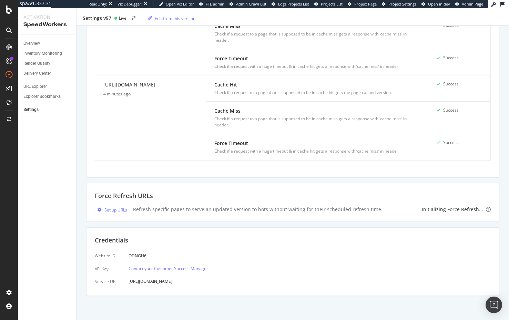
drag, startPoint x: 182, startPoint y: 181, endPoint x: 141, endPoint y: 196, distance: 43.1
click at [120, 210] on div "Set up URLs" at bounding box center [115, 210] width 23 height 6
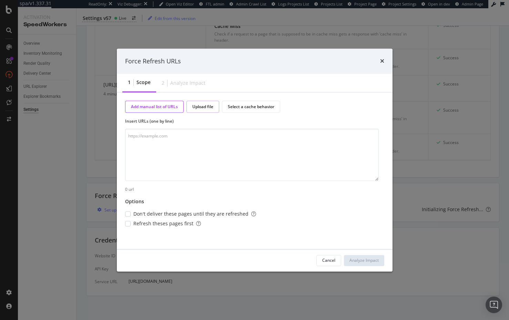
drag, startPoint x: 251, startPoint y: 105, endPoint x: 194, endPoint y: 107, distance: 56.9
click at [251, 105] on div "Select a cache behavior" at bounding box center [251, 107] width 47 height 6
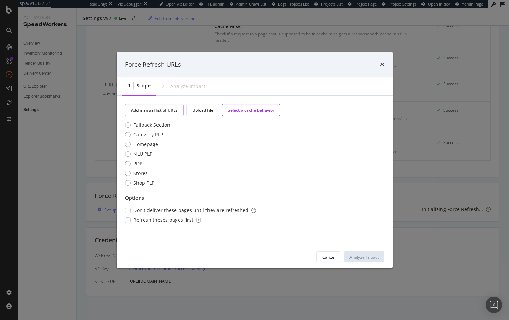
click at [156, 111] on div "Add manual list of URLs" at bounding box center [154, 110] width 47 height 6
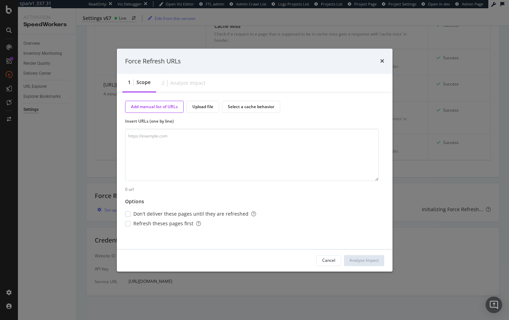
click at [241, 122] on label "Insert URLs (one by line)" at bounding box center [252, 121] width 254 height 6
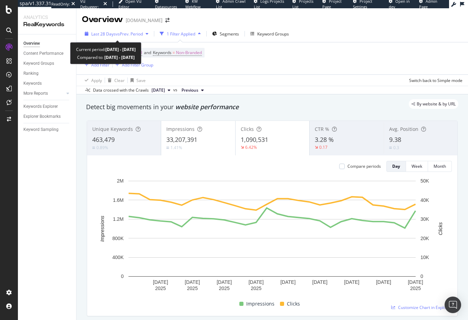
click at [117, 39] on button "Last 28 Days vs Prev. Period" at bounding box center [116, 33] width 69 height 11
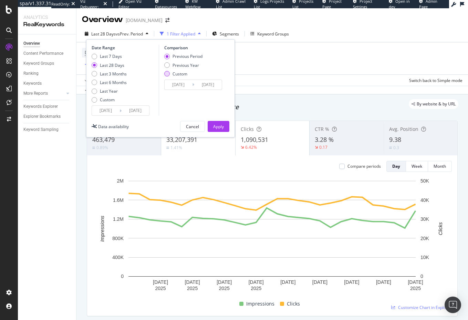
drag, startPoint x: 183, startPoint y: 63, endPoint x: 191, endPoint y: 71, distance: 11.7
click at [183, 63] on div "Previous Year" at bounding box center [186, 65] width 27 height 6
type input "2024/08/19"
type input "2024/09/15"
click at [219, 125] on div "Apply" at bounding box center [218, 127] width 11 height 6
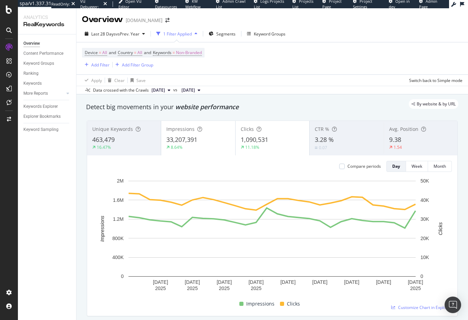
click at [413, 142] on div "9.38" at bounding box center [420, 139] width 63 height 9
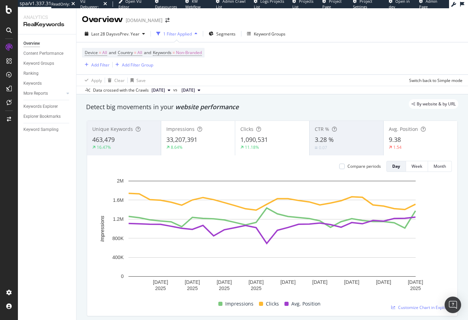
click at [409, 135] on div "Avg. Position 9.38 1.54" at bounding box center [421, 138] width 74 height 31
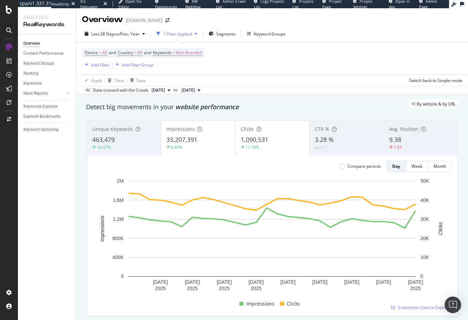
drag, startPoint x: 313, startPoint y: 112, endPoint x: 300, endPoint y: 113, distance: 12.8
click at [313, 112] on div "Detect big movements in your website performance" at bounding box center [272, 107] width 379 height 16
click at [99, 64] on div "Add Filter" at bounding box center [100, 65] width 18 height 6
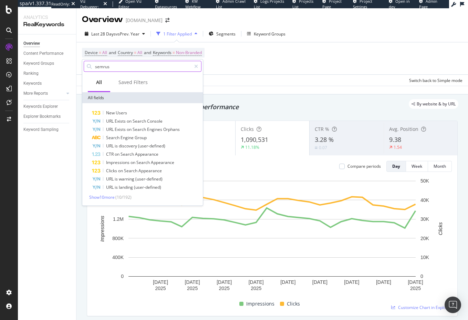
type input "semrush"
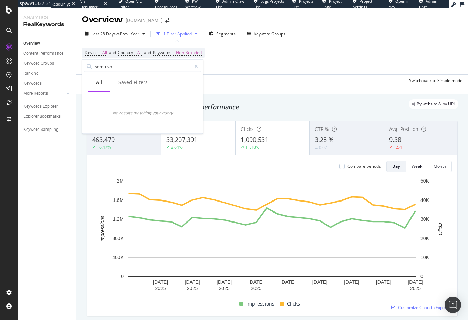
drag, startPoint x: 85, startPoint y: 185, endPoint x: 63, endPoint y: 187, distance: 21.8
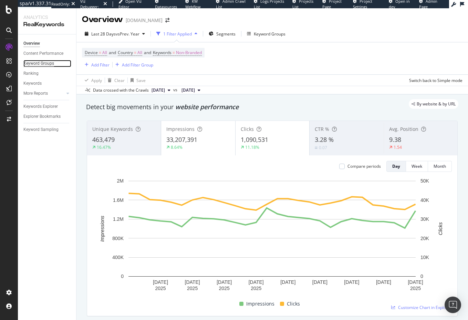
drag, startPoint x: 49, startPoint y: 64, endPoint x: 36, endPoint y: 63, distance: 12.4
click at [49, 64] on div "Keyword Groups" at bounding box center [38, 63] width 31 height 7
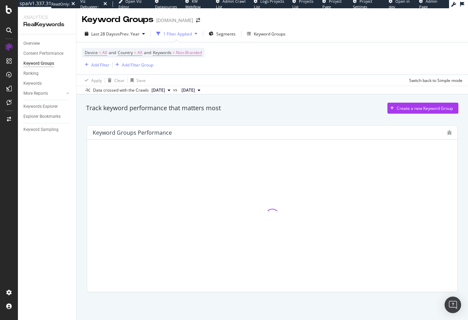
click at [80, 155] on div "Track keyword performance that matters most Create a new Keyword Group Keyword …" at bounding box center [272, 207] width 392 height 227
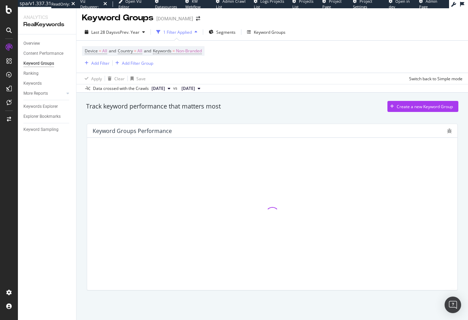
drag, startPoint x: 77, startPoint y: 169, endPoint x: 76, endPoint y: 173, distance: 3.5
click at [77, 169] on div "Track keyword performance that matters most Create a new Keyword Group Keyword …" at bounding box center [272, 206] width 392 height 227
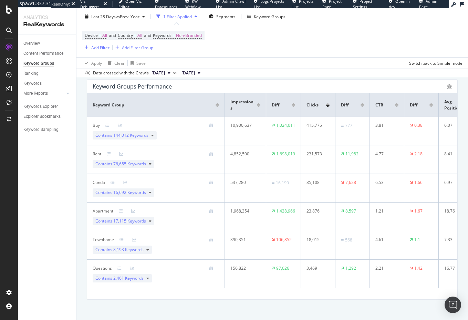
scroll to position [0, 0]
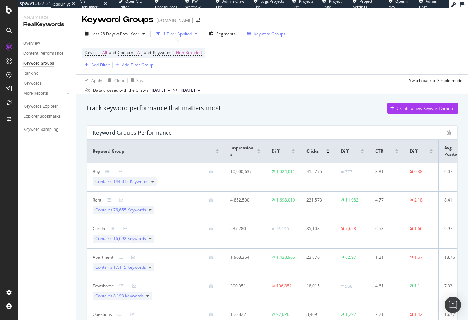
click at [255, 34] on div "Keyword Groups" at bounding box center [270, 34] width 32 height 6
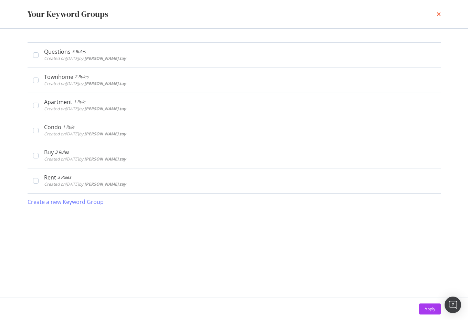
click at [441, 15] on div "Your Keyword Groups" at bounding box center [234, 14] width 441 height 28
drag, startPoint x: 438, startPoint y: 15, endPoint x: 268, endPoint y: 74, distance: 179.7
click at [438, 15] on icon "times" at bounding box center [439, 14] width 4 height 6
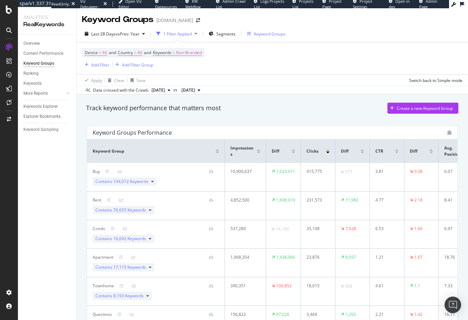
click at [261, 35] on div "Keyword Groups" at bounding box center [270, 34] width 32 height 6
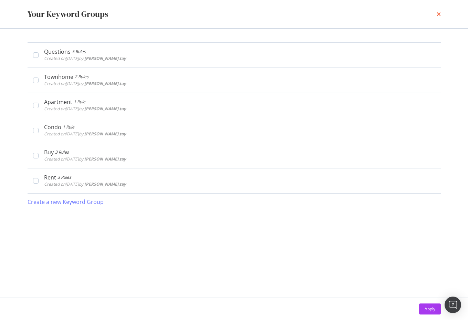
click at [438, 14] on icon "times" at bounding box center [439, 14] width 4 height 6
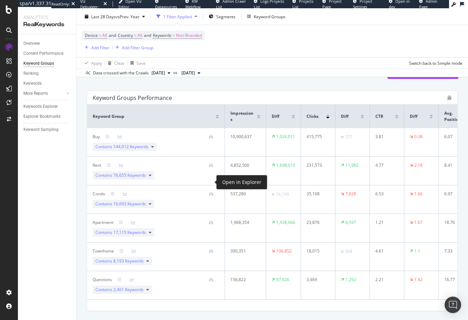
scroll to position [37, 0]
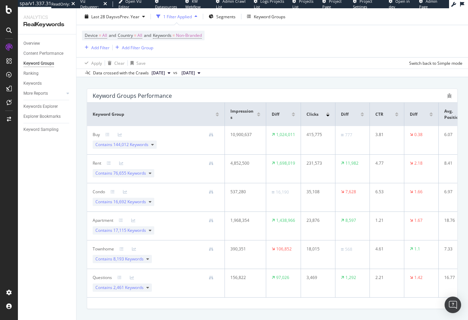
click at [79, 249] on div "Track keyword performance that matters most Create a new Keyword Group Keyword …" at bounding box center [272, 198] width 392 height 281
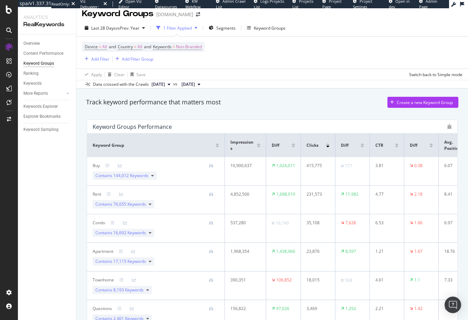
scroll to position [4, 0]
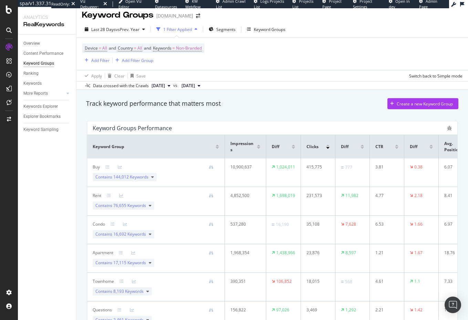
click at [225, 105] on div "Track keyword performance that matters most Create a new Keyword Group" at bounding box center [272, 103] width 372 height 11
click at [272, 30] on div "Keyword Groups" at bounding box center [270, 30] width 32 height 6
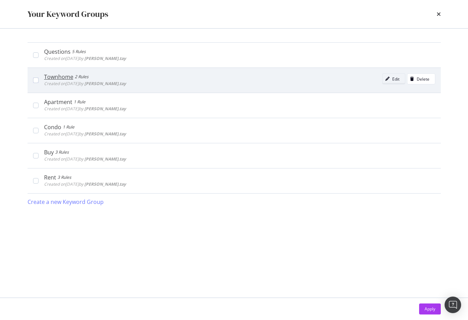
click at [396, 81] on div "Edit" at bounding box center [395, 79] width 7 height 6
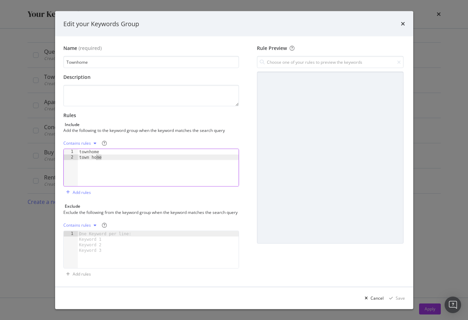
drag, startPoint x: 106, startPoint y: 156, endPoint x: 97, endPoint y: 155, distance: 9.0
click at [97, 156] on div "townhome town home" at bounding box center [158, 173] width 161 height 48
click at [108, 157] on div "townhome town home" at bounding box center [158, 173] width 161 height 48
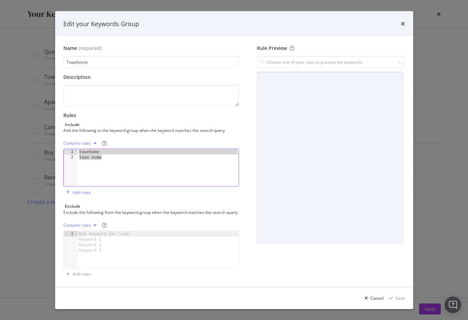
drag, startPoint x: 111, startPoint y: 158, endPoint x: 65, endPoint y: 148, distance: 47.6
click at [64, 148] on div "Contains rules town home 1 2 townhome town home XXXXXXXXXXXXXXXXXXXXXXXXXXXXXXX…" at bounding box center [151, 162] width 176 height 49
click at [104, 157] on div "townhome town home" at bounding box center [158, 173] width 161 height 48
type textarea "town home"
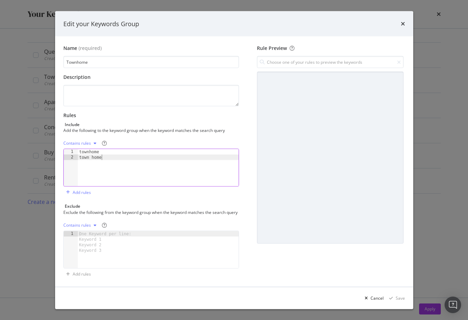
click at [109, 159] on div "townhome town home" at bounding box center [158, 173] width 161 height 48
click at [404, 24] on icon "times" at bounding box center [403, 24] width 4 height 6
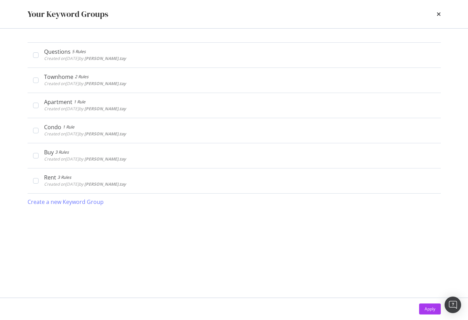
click at [438, 14] on icon "times" at bounding box center [439, 14] width 4 height 6
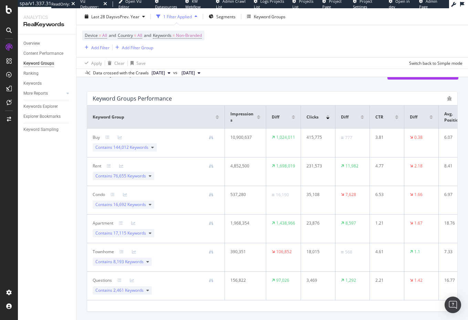
scroll to position [56, 0]
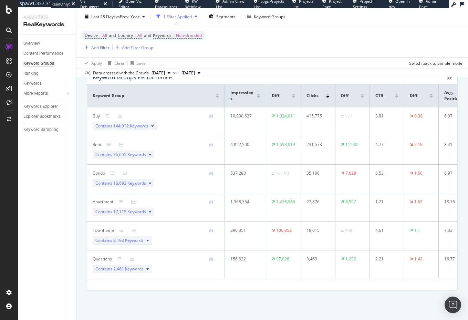
click at [148, 241] on icon at bounding box center [147, 240] width 3 height 4
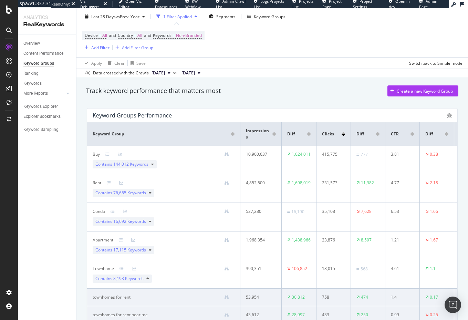
scroll to position [0, 0]
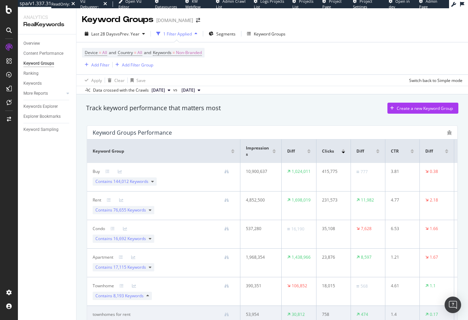
click at [281, 115] on div "Track keyword performance that matters most Create a new Keyword Group" at bounding box center [272, 110] width 379 height 14
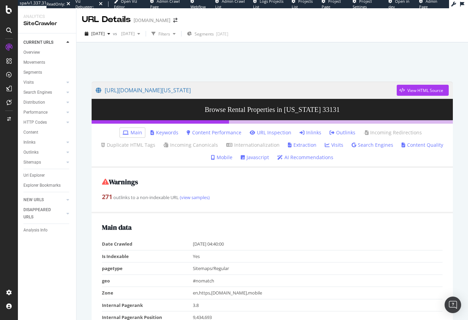
drag, startPoint x: 268, startPoint y: 194, endPoint x: 258, endPoint y: 158, distance: 37.1
click at [268, 194] on div "271 outlinks to a non-indexable URL (view samples)" at bounding box center [272, 197] width 341 height 9
click at [255, 158] on link "Javascript" at bounding box center [255, 157] width 28 height 7
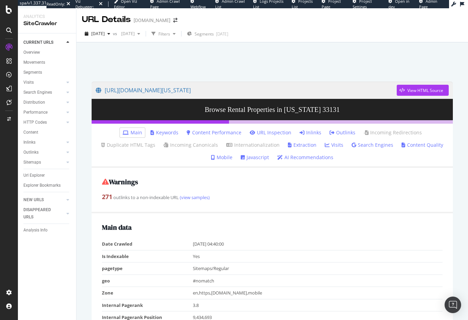
click at [84, 60] on div "[URL][DOMAIN_NAME][US_STATE] View HTML Source Browse Rental Properties in [US_S…" at bounding box center [272, 198] width 392 height 312
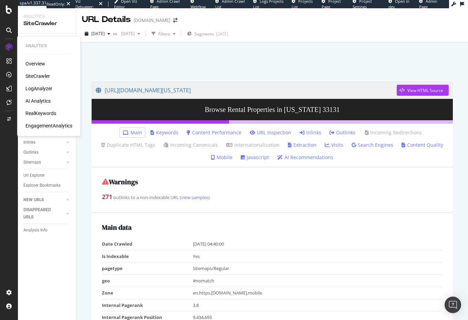
click at [50, 126] on div "EngagementAnalytics" at bounding box center [48, 125] width 47 height 7
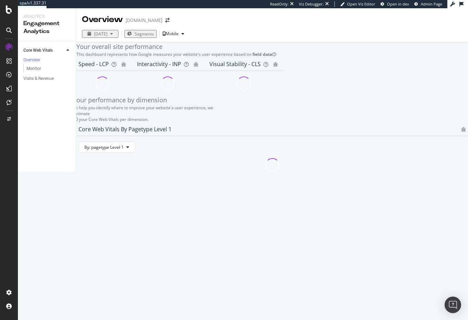
drag, startPoint x: 83, startPoint y: 144, endPoint x: 79, endPoint y: 144, distance: 4.1
click at [82, 144] on div "Your performance by dimension To help you identify where to improve your websit…" at bounding box center [272, 134] width 399 height 76
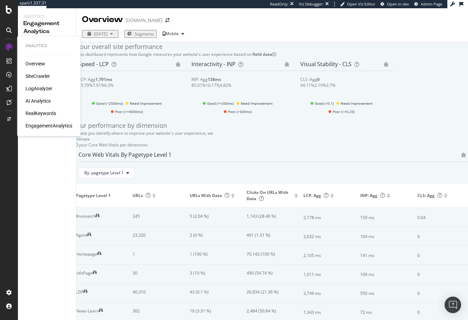
click at [43, 76] on div "SiteCrawler" at bounding box center [37, 76] width 24 height 7
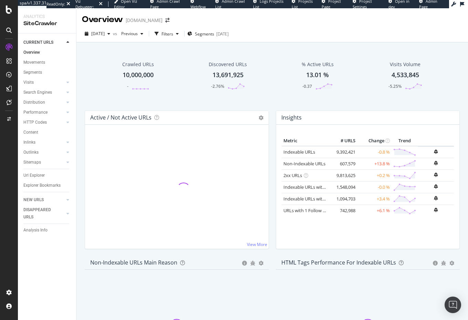
drag, startPoint x: 40, startPoint y: 94, endPoint x: 38, endPoint y: 99, distance: 5.3
click at [40, 94] on div "Search Engines" at bounding box center [37, 92] width 29 height 7
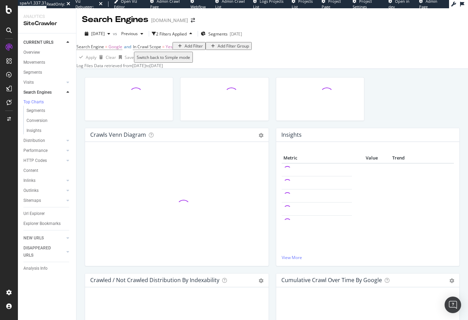
click at [81, 162] on div "Crawls Venn Diagram Chart (by Value) Table Expand Export as CSV × Close Chart s…" at bounding box center [176, 200] width 191 height 145
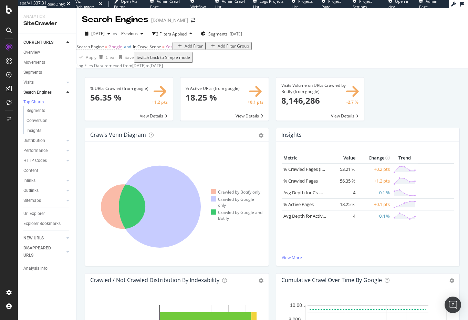
click at [80, 179] on div "% URLs Crawled (from google) × Close Chart search-engines-google-main-metric-cr…" at bounding box center [272, 225] width 392 height 312
click at [82, 124] on div "% URLs Crawled (from google) × Close Chart search-engines-google-main-metric-cr…" at bounding box center [128, 102] width 95 height 51
click at [80, 189] on div "% URLs Crawled (from google) × Close Chart search-engines-google-main-metric-cr…" at bounding box center [272, 225] width 392 height 312
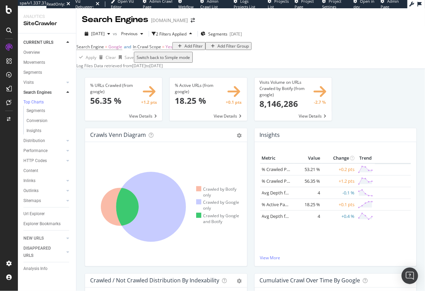
click at [81, 187] on div "Crawls Venn Diagram Chart (by Value) Table Expand Export as CSV × Close Chart s…" at bounding box center [166, 200] width 170 height 145
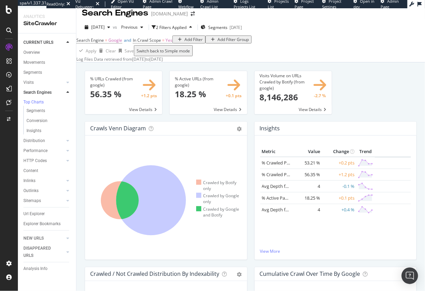
scroll to position [6, 0]
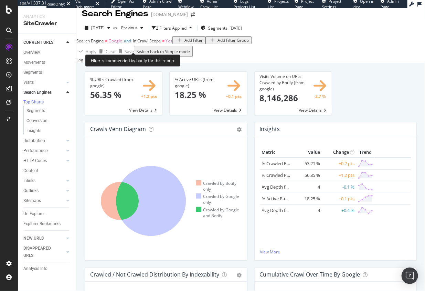
click at [118, 44] on span "Google" at bounding box center [116, 41] width 14 height 6
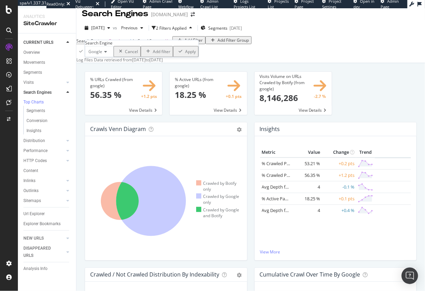
click at [101, 55] on span "Google" at bounding box center [96, 52] width 14 height 6
click at [101, 78] on span "OpenAI" at bounding box center [94, 75] width 14 height 6
drag, startPoint x: 159, startPoint y: 78, endPoint x: 158, endPoint y: 82, distance: 4.1
click at [186, 54] on div "Apply" at bounding box center [191, 52] width 11 height 6
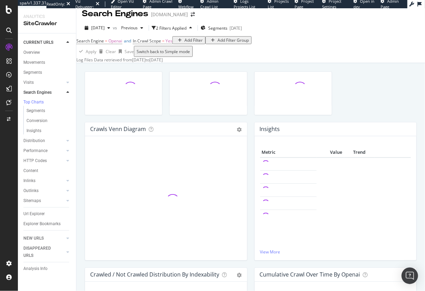
click at [78, 142] on div "Crawls Venn Diagram Chart (by Value) Table Expand Export as CSV × Close Chart s…" at bounding box center [250, 204] width 349 height 282
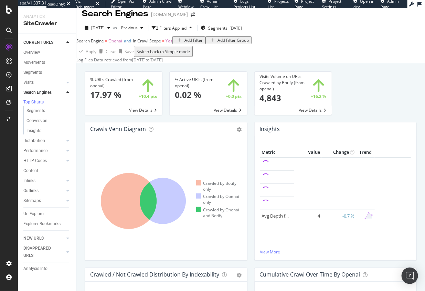
scroll to position [6, 0]
click at [166, 107] on div "% URLs Crawled (from openai) × Close Chart search-engines-openai-main-metric-cr…" at bounding box center [123, 96] width 85 height 51
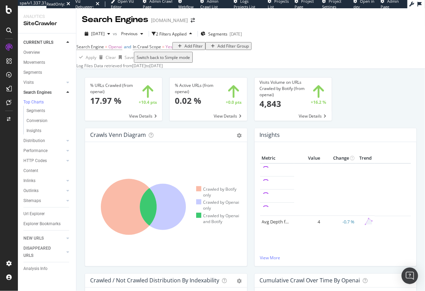
scroll to position [11, 0]
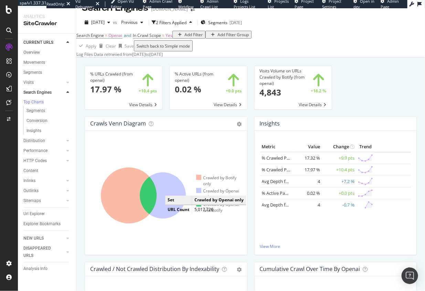
click at [172, 214] on icon at bounding box center [163, 195] width 46 height 46
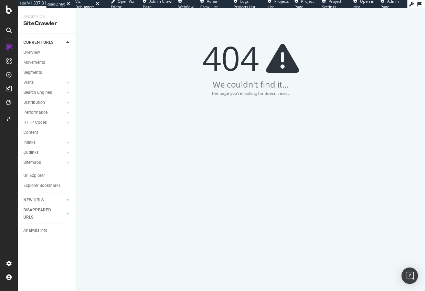
click at [126, 108] on div "404 We couldn't find it... The page you're looking for doesn't exist." at bounding box center [250, 149] width 349 height 282
click at [136, 63] on div "404 We couldn't find it... The page you're looking for doesn't exist." at bounding box center [251, 70] width 332 height 59
click at [42, 91] on div "Search Engines" at bounding box center [37, 92] width 29 height 7
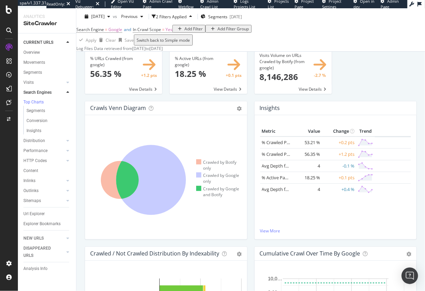
scroll to position [34, 0]
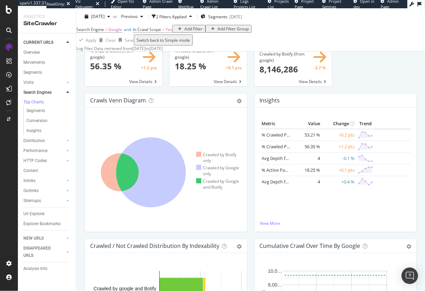
click at [81, 174] on div "% URLs Crawled (from google) × Close Chart search-engines-google-main-metric-cr…" at bounding box center [250, 175] width 349 height 282
click at [161, 226] on icon at bounding box center [144, 171] width 106 height 107
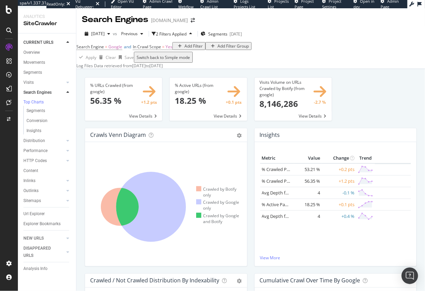
scroll to position [0, 0]
click at [80, 164] on div "% URLs Crawled (from google) × Close Chart search-engines-google-main-metric-cr…" at bounding box center [250, 210] width 349 height 282
click at [81, 185] on div "% URLs Crawled (from google) × Close Chart search-engines-google-main-metric-cr…" at bounding box center [250, 210] width 349 height 282
click at [43, 183] on link "Inlinks" at bounding box center [43, 180] width 41 height 7
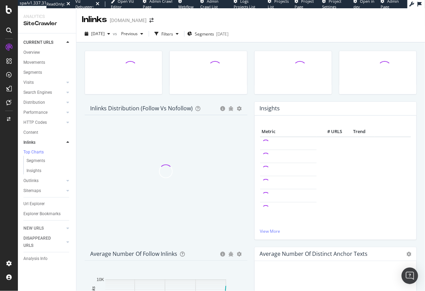
click at [80, 185] on div "Inlinks Distribution (Follow vs Nofollow) Pie Table Add to Custom Report Hold C…" at bounding box center [250, 183] width 349 height 282
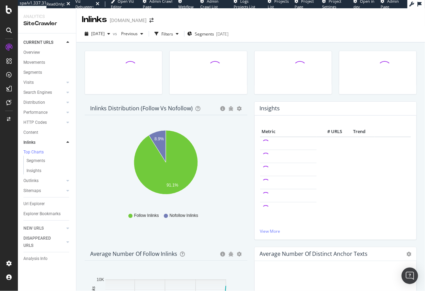
click at [82, 130] on div "Inlinks Distribution (Follow vs Nofollow) Pie Table Export as CSV Add to Custom…" at bounding box center [166, 173] width 170 height 145
click at [37, 54] on div "Overview" at bounding box center [31, 52] width 17 height 7
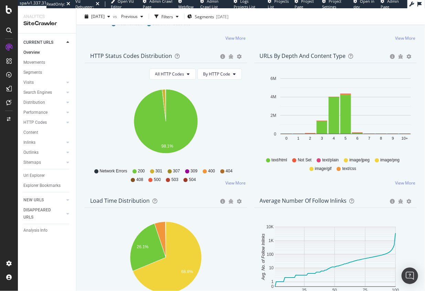
scroll to position [365, 0]
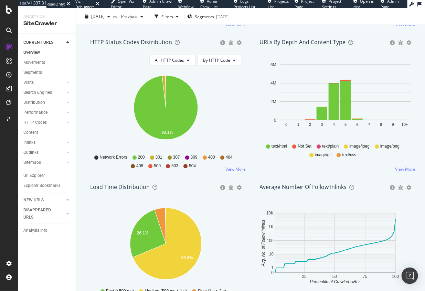
click at [251, 193] on div "Average Number of Follow Inlinks Chart (by Value) Table Export as CSV Add to Cu…" at bounding box center [336, 252] width 170 height 145
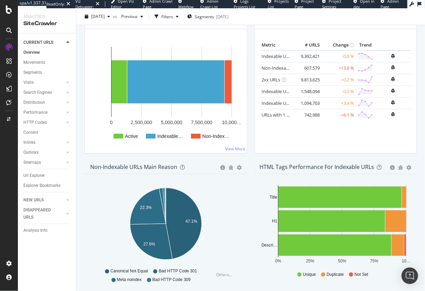
scroll to position [0, 0]
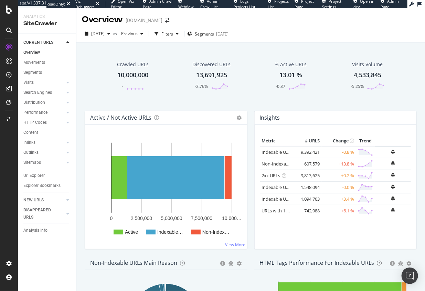
click at [79, 158] on div "Crawled URLs 10,000,000 - Discovered URLs 13,691,925 -2.76% % Active URLs 13.01…" at bounding box center [250, 183] width 349 height 282
click at [9, 103] on icon at bounding box center [9, 103] width 5 height 6
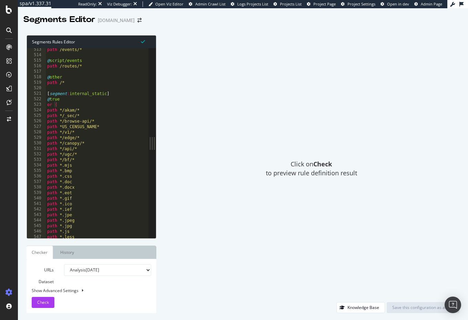
scroll to position [2823, 0]
click at [82, 121] on div "path /events/* @ script/events path /routes/* @ other path /* [ segment : inter…" at bounding box center [122, 147] width 152 height 201
click at [238, 67] on div "Click on Check to preview rule definition result" at bounding box center [311, 168] width 296 height 267
type textarea "path */_sec/*"
click at [136, 114] on div "path /events/* @ script/events path /routes/* @ other path /* [ segment : inter…" at bounding box center [122, 147] width 152 height 201
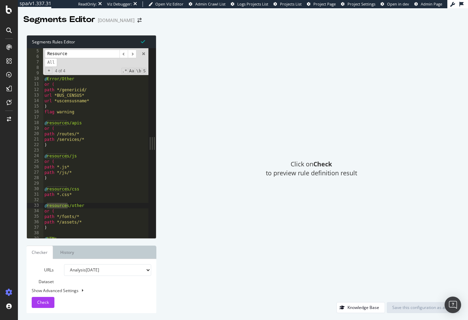
scroll to position [22, 0]
type input "Resource"
type textarea ")"
click at [94, 142] on div "query bb=* query sk=* ) flag warning @ Error/Other or ( path */genericid/ url *…" at bounding box center [119, 148] width 152 height 201
click at [89, 151] on div "query bb=* query sk=* ) flag warning @ Error/Other or ( path */genericid/ url *…" at bounding box center [119, 148] width 152 height 201
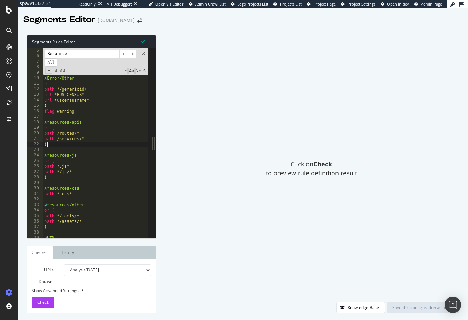
click at [93, 147] on div "query bb=* query sk=* ) flag warning @ Error/Other or ( path */genericid/ url *…" at bounding box center [119, 148] width 152 height 201
type textarea ")"
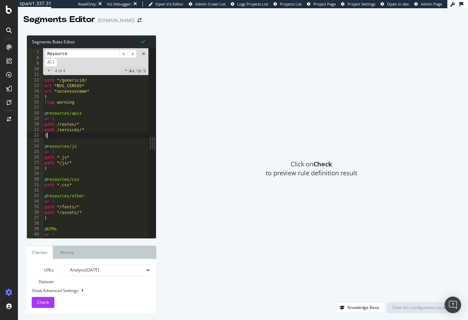
scroll to position [31, 0]
click at [97, 192] on div "query sk=* ) flag warning @ Error/Other or ( path */genericid/ url *BUS_CENSUS*…" at bounding box center [119, 144] width 152 height 201
click at [92, 220] on div "query sk=* ) flag warning @ Error/Other or ( path */genericid/ url *BUS_CENSUS*…" at bounding box center [119, 144] width 152 height 201
type textarea ")"
click at [88, 224] on div "query sk=* ) flag warning @ Error/Other or ( path */genericid/ url *BUS_CENSUS*…" at bounding box center [119, 144] width 152 height 201
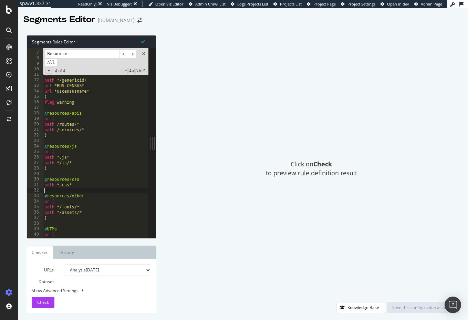
click at [96, 191] on div "query sk=* ) flag warning @ Error/Other or ( path */genericid/ url *BUS_CENSUS*…" at bounding box center [119, 144] width 152 height 201
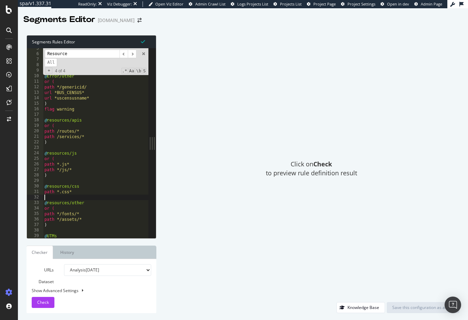
click at [143, 55] on span at bounding box center [143, 53] width 5 height 5
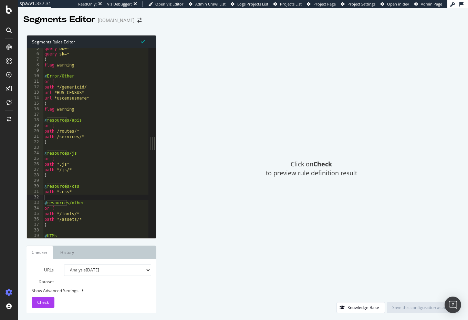
click at [221, 104] on div "Click on Check to preview rule definition result" at bounding box center [311, 168] width 296 height 267
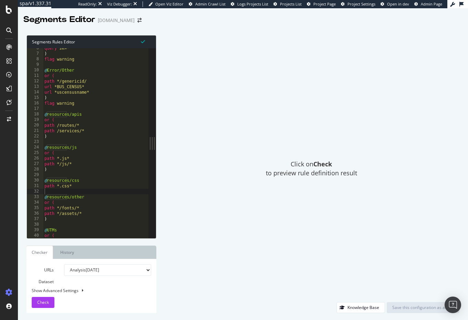
scroll to position [31, 0]
drag, startPoint x: 58, startPoint y: 158, endPoint x: 72, endPoint y: 158, distance: 13.8
click at [72, 158] on div "query sk=* ) flag warning @ Error/Other or ( path */genericid/ url *BUS_CENSUS*…" at bounding box center [119, 145] width 152 height 201
click at [73, 158] on div "query sk=* ) flag warning @ Error/Other or ( path */genericid/ url *BUS_CENSUS*…" at bounding box center [119, 145] width 152 height 201
drag, startPoint x: 65, startPoint y: 187, endPoint x: 72, endPoint y: 187, distance: 6.6
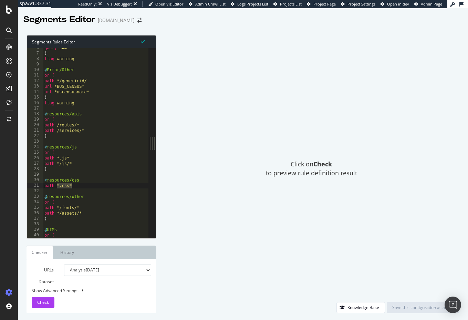
click at [72, 187] on div "query sk=* ) flag warning @ Error/Other or ( path */genericid/ url *BUS_CENSUS*…" at bounding box center [119, 145] width 152 height 201
click at [84, 187] on div "query sk=* ) flag warning @ Error/Other or ( path */genericid/ url *BUS_CENSUS*…" at bounding box center [119, 145] width 152 height 201
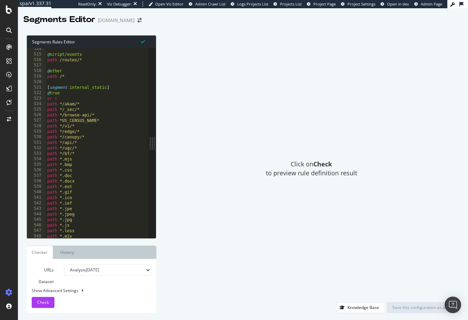
scroll to position [2824, 0]
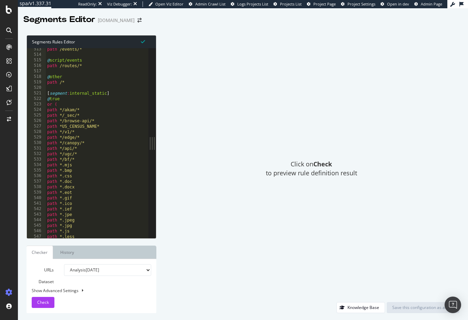
click at [84, 100] on div "path /events/* @ script/events path /routes/* @ other path /* [ segment : inter…" at bounding box center [122, 147] width 152 height 201
click at [72, 102] on div "path /events/* @ script/events path /routes/* @ other path /* [ segment : inter…" at bounding box center [122, 147] width 152 height 201
click at [75, 99] on div "path /events/* @ script/events path /routes/* @ other path /* [ segment : inter…" at bounding box center [122, 147] width 152 height 201
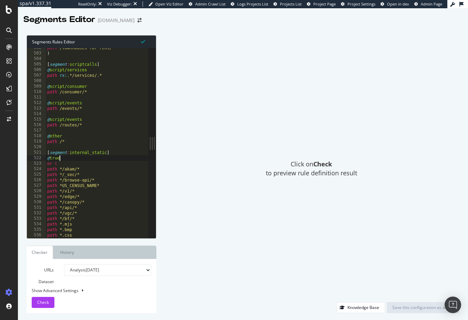
scroll to position [2794, 0]
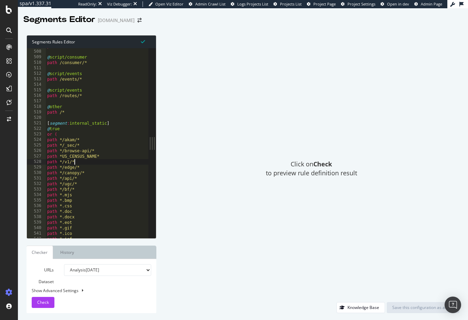
click at [105, 161] on div "path rx : .*/services/.* @ script/consumer path /consumer/* @ script/events pat…" at bounding box center [122, 143] width 152 height 201
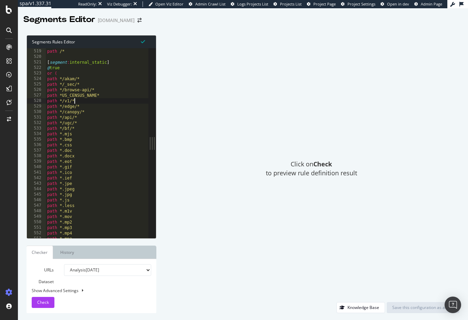
scroll to position [2858, 0]
drag, startPoint x: 73, startPoint y: 199, endPoint x: 66, endPoint y: 199, distance: 7.2
click at [59, 199] on div "path /* [ segment : internal_static ] @ true or ( path */akam/* path */_sec/* p…" at bounding box center [122, 145] width 152 height 201
click at [86, 199] on div "path /* [ segment : internal_static ] @ true or ( path */akam/* path */_sec/* p…" at bounding box center [122, 145] width 152 height 201
drag, startPoint x: 84, startPoint y: 142, endPoint x: 70, endPoint y: 142, distance: 14.1
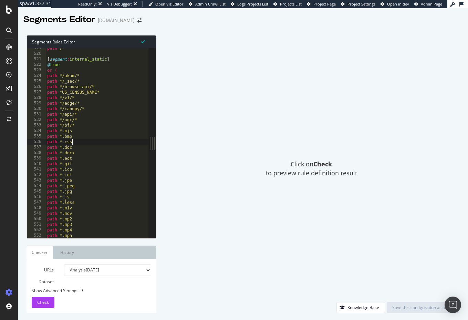
click at [70, 142] on div "path /* [ segment : internal_static ] @ true or ( path */akam/* path */_sec/* p…" at bounding box center [122, 145] width 152 height 201
click at [90, 142] on div "path /* [ segment : internal_static ] @ true or ( path */akam/* path */_sec/* p…" at bounding box center [122, 145] width 152 height 201
drag, startPoint x: 83, startPoint y: 220, endPoint x: 62, endPoint y: 219, distance: 21.0
click at [62, 219] on div "path *.pnm path *.ppm path *.pps path *.ppt path *.ps path *.qt path *.ras path…" at bounding box center [122, 145] width 152 height 201
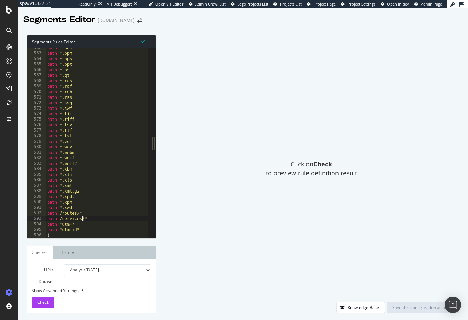
type textarea "path /services/*"
click at [88, 217] on div "path *.pnm path *.ppm path *.pps path *.ppt path *.ps path *.qt path *.ras path…" at bounding box center [122, 145] width 152 height 201
drag, startPoint x: 217, startPoint y: 190, endPoint x: 213, endPoint y: 193, distance: 4.0
click at [216, 190] on div "Click on Check to preview rule definition result" at bounding box center [311, 168] width 296 height 267
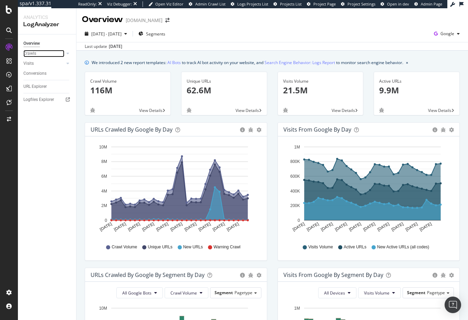
drag, startPoint x: 45, startPoint y: 53, endPoint x: 47, endPoint y: 61, distance: 8.7
click at [45, 53] on link "Crawls" at bounding box center [43, 53] width 41 height 7
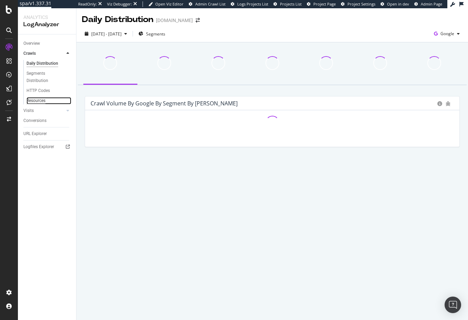
click at [39, 100] on div "Resources" at bounding box center [36, 100] width 19 height 7
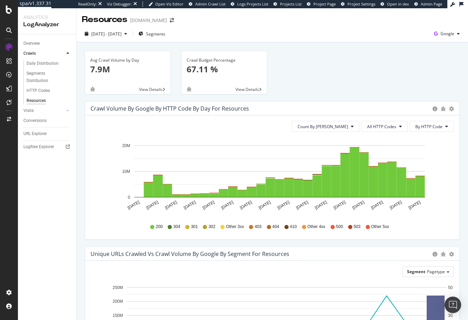
drag, startPoint x: 80, startPoint y: 162, endPoint x: 70, endPoint y: 151, distance: 15.4
click at [80, 162] on div "Crawl Volume by google by HTTP Code by Day for Resources Timeline (by Value) Ti…" at bounding box center [272, 173] width 385 height 145
click at [38, 134] on div "URL Explorer" at bounding box center [34, 133] width 23 height 7
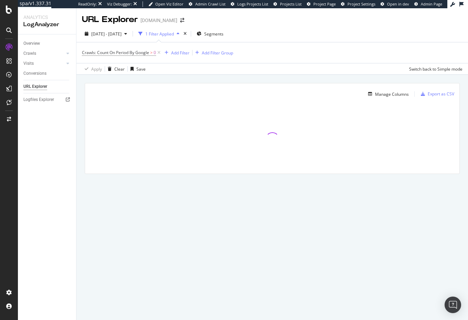
drag, startPoint x: 50, startPoint y: 135, endPoint x: 47, endPoint y: 139, distance: 5.1
click at [50, 135] on div "Overview Crawls Daily Distribution Segments Distribution HTTP Codes Resources V…" at bounding box center [47, 177] width 58 height 286
click at [135, 82] on div "Manage Columns Export as CSV Full URL Crawls: Count On Period By Google" at bounding box center [272, 136] width 392 height 123
click at [152, 83] on div "Manage Columns Export as CSV" at bounding box center [272, 91] width 374 height 16
click at [180, 55] on div "Add Filter" at bounding box center [180, 53] width 18 height 6
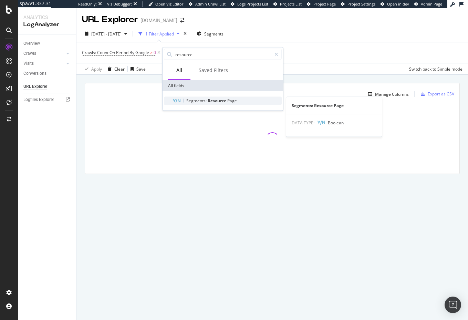
type input "resource"
click at [219, 101] on span "Resource" at bounding box center [218, 101] width 20 height 6
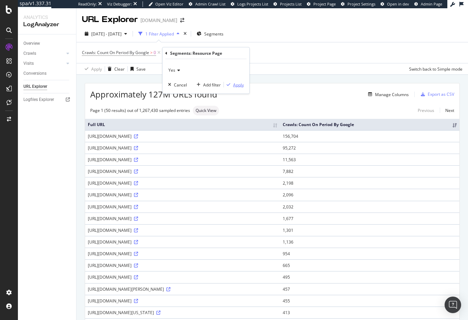
click at [237, 85] on div "Apply" at bounding box center [238, 85] width 11 height 6
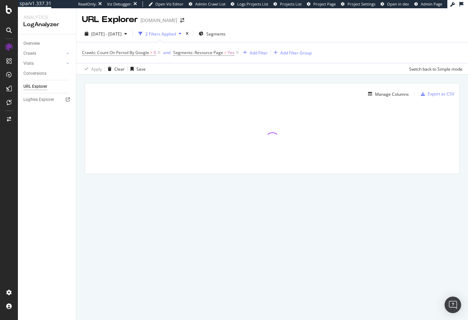
click at [236, 77] on div "Manage Columns Export as CSV Full URL Crawls: Count On Period By Google" at bounding box center [272, 136] width 392 height 123
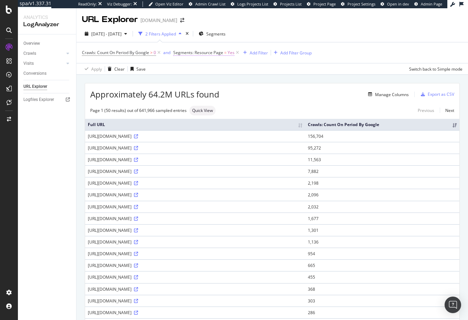
click at [228, 53] on span "Yes" at bounding box center [231, 53] width 7 height 10
click at [303, 87] on div "Approximately 64.2M URLs found Manage Columns Export as CSV" at bounding box center [272, 91] width 374 height 17
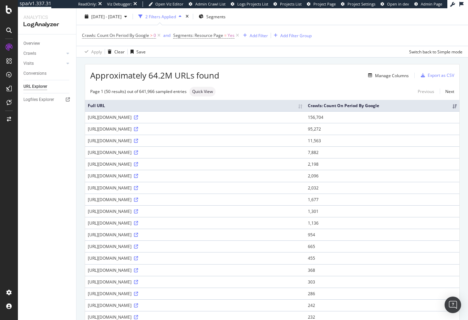
scroll to position [23, 0]
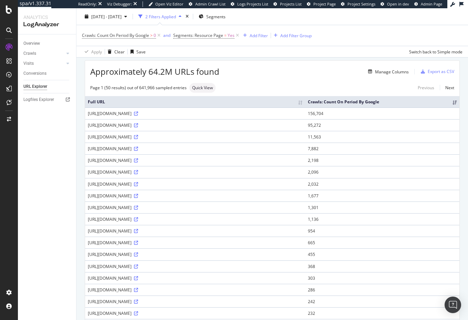
drag, startPoint x: 135, startPoint y: 114, endPoint x: 158, endPoint y: 118, distance: 24.0
click at [158, 118] on td "[URL][DOMAIN_NAME]" at bounding box center [195, 113] width 220 height 12
drag, startPoint x: 247, startPoint y: 125, endPoint x: 248, endPoint y: 133, distance: 8.4
click at [247, 124] on div "[URL][DOMAIN_NAME]" at bounding box center [195, 125] width 215 height 6
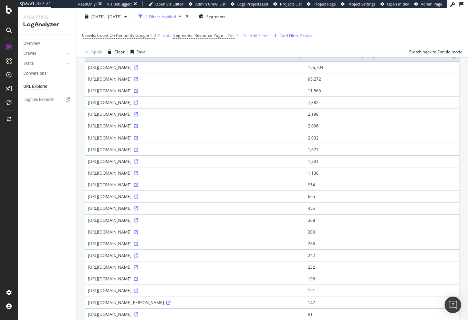
scroll to position [0, 0]
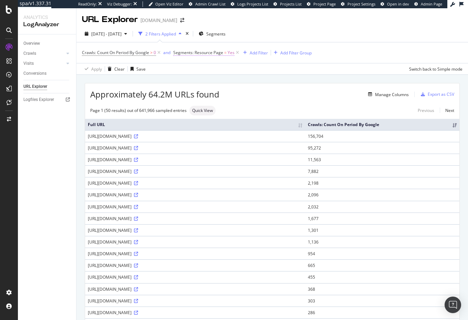
click at [218, 51] on span "Segments: Resource Page" at bounding box center [198, 53] width 50 height 6
drag, startPoint x: 186, startPoint y: 66, endPoint x: 190, endPoint y: 70, distance: 5.9
click at [186, 66] on div "Yes" at bounding box center [218, 69] width 76 height 11
drag, startPoint x: 199, startPoint y: 90, endPoint x: 228, endPoint y: 77, distance: 32.1
click at [199, 90] on div "No" at bounding box center [219, 92] width 74 height 9
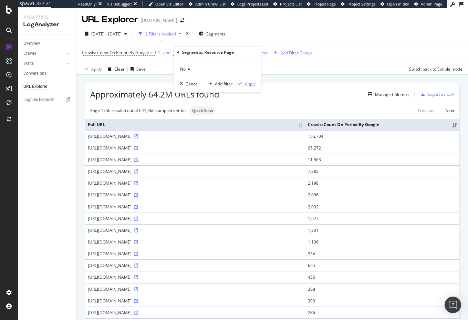
click at [246, 82] on div "Apply" at bounding box center [250, 84] width 11 height 6
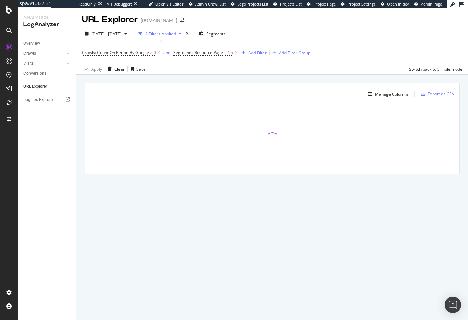
click at [251, 78] on div "Manage Columns Export as CSV Full URL Crawls: Count On Period By Google" at bounding box center [272, 136] width 392 height 123
click at [188, 76] on div "Manage Columns Export as CSV Full URL Crawls: Count On Period By Google" at bounding box center [272, 136] width 392 height 123
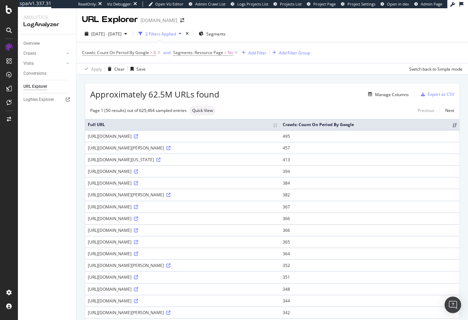
drag, startPoint x: 78, startPoint y: 181, endPoint x: 47, endPoint y: 178, distance: 31.4
